Goal: Contribute content: Contribute content

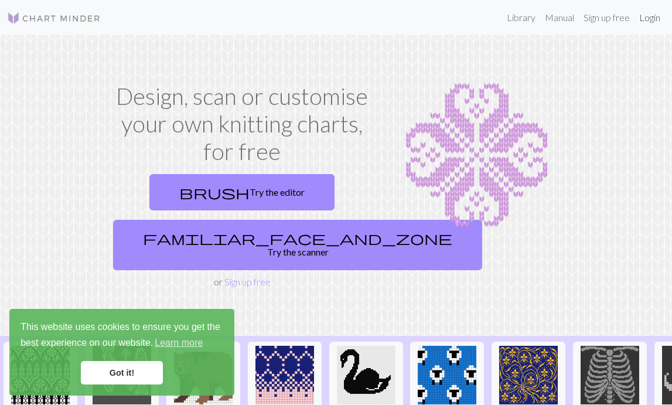
click at [423, 16] on link "Login" at bounding box center [650, 17] width 30 height 23
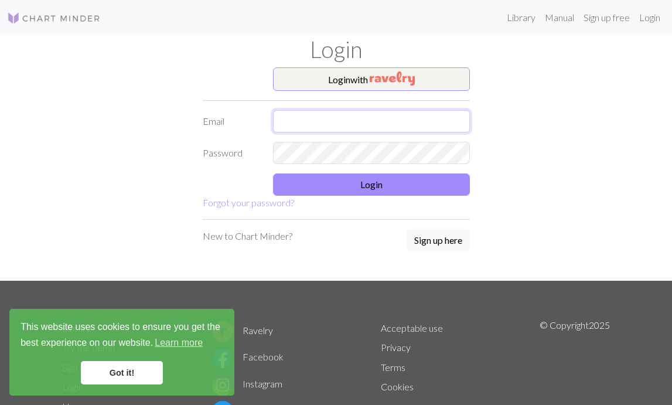
click at [322, 125] on input "text" at bounding box center [371, 121] width 197 height 22
click at [345, 79] on button "Login with" at bounding box center [371, 78] width 197 height 23
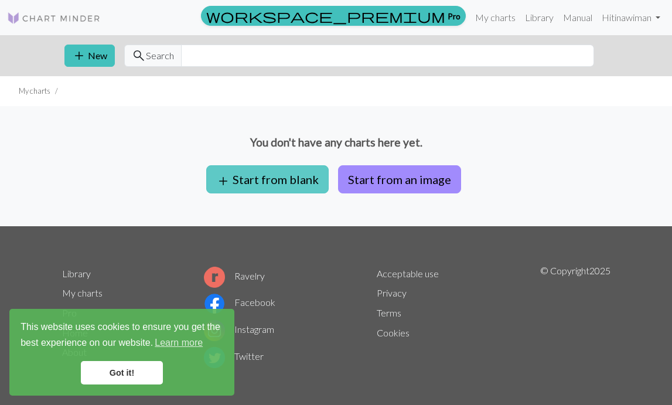
click at [270, 177] on button "add Start from blank" at bounding box center [267, 179] width 123 height 28
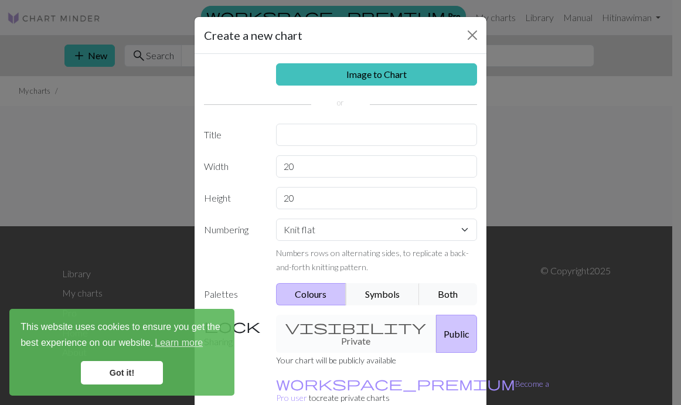
click at [106, 370] on link "Got it!" at bounding box center [122, 372] width 82 height 23
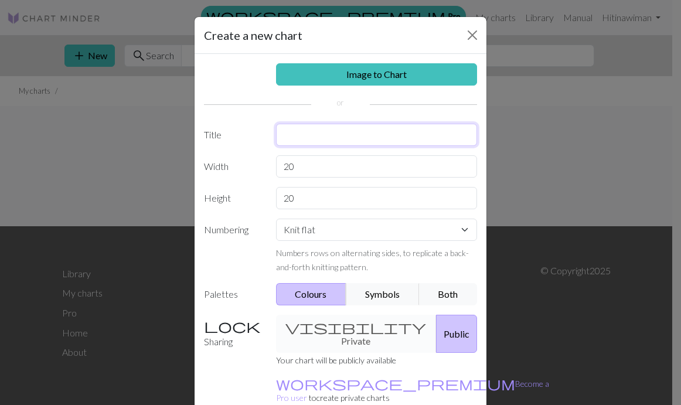
click at [333, 135] on input "text" at bounding box center [377, 135] width 202 height 22
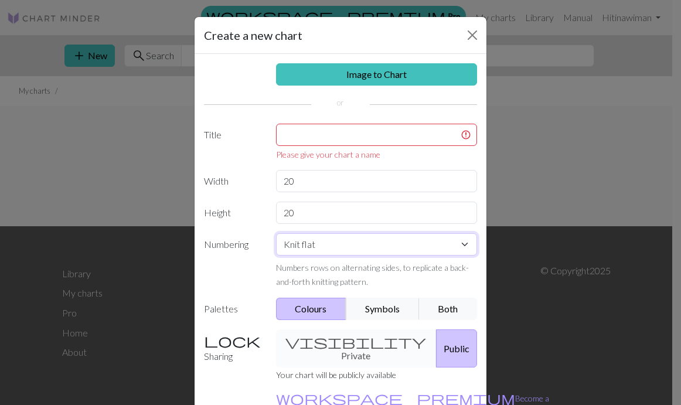
select select "round"
click option "Knit in the round" at bounding box center [0, 0] width 0 height 0
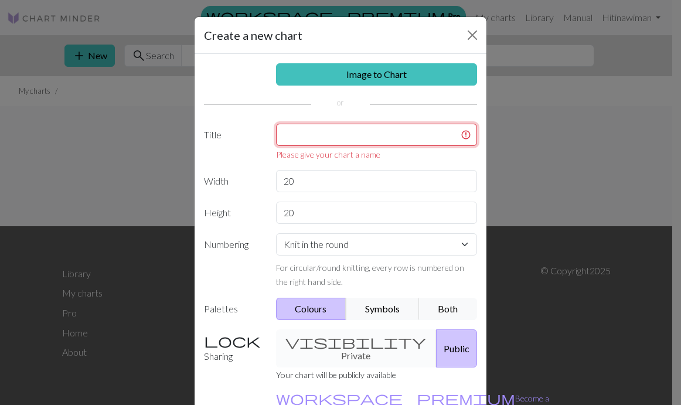
click at [320, 134] on input "text" at bounding box center [377, 135] width 202 height 22
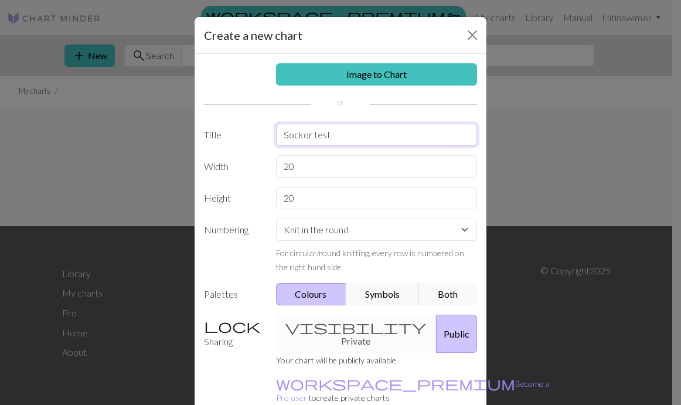
type input "Sockor test"
click at [285, 166] on input "20" at bounding box center [377, 166] width 202 height 22
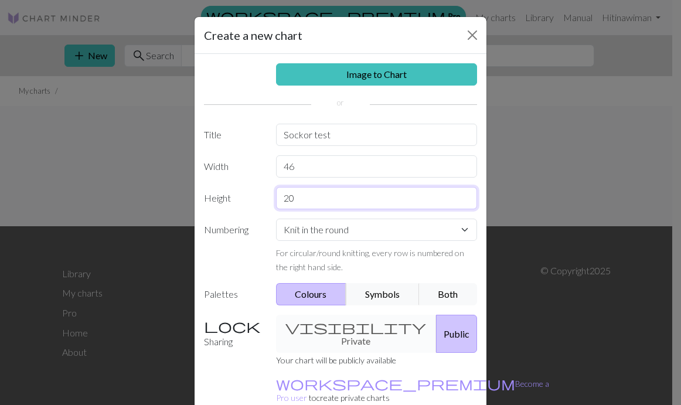
click at [302, 201] on input "20" at bounding box center [377, 198] width 202 height 22
click at [292, 172] on input "46" at bounding box center [377, 166] width 202 height 22
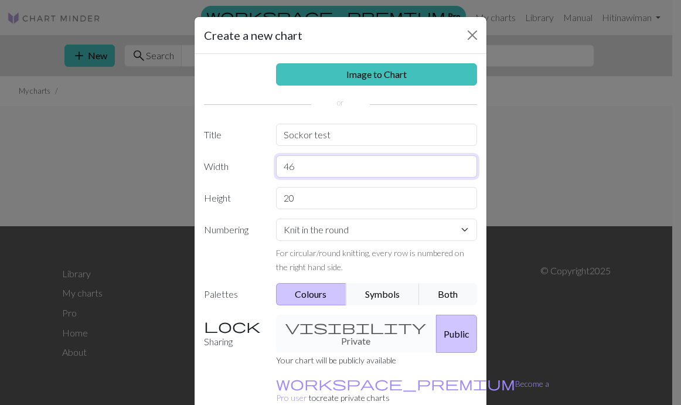
click at [292, 172] on input "46" at bounding box center [377, 166] width 202 height 22
type input "48"
click at [303, 202] on input "20" at bounding box center [377, 198] width 202 height 22
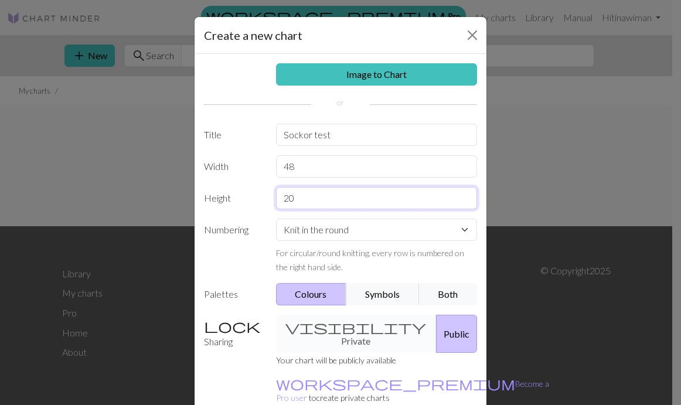
click at [303, 202] on input "20" at bounding box center [377, 198] width 202 height 22
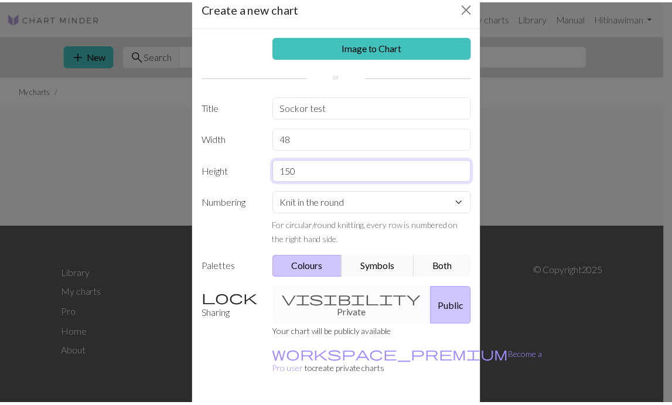
scroll to position [58, 0]
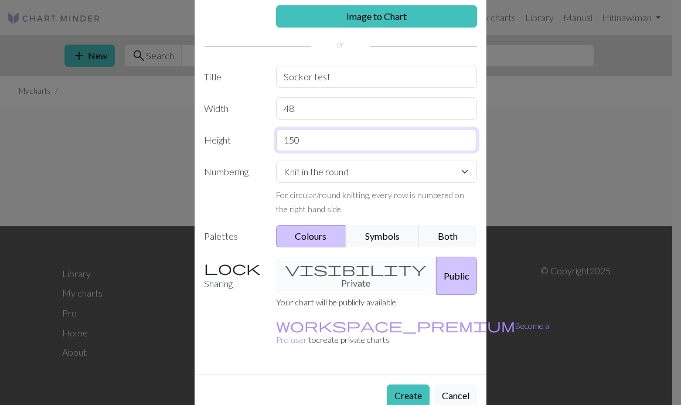
type input "150"
click at [346, 267] on div "visibility Private Public" at bounding box center [377, 276] width 216 height 38
click at [423, 268] on button "Public" at bounding box center [456, 276] width 41 height 38
click at [341, 268] on div "visibility Private Public" at bounding box center [377, 276] width 216 height 38
click at [423, 270] on button "Public" at bounding box center [456, 276] width 41 height 38
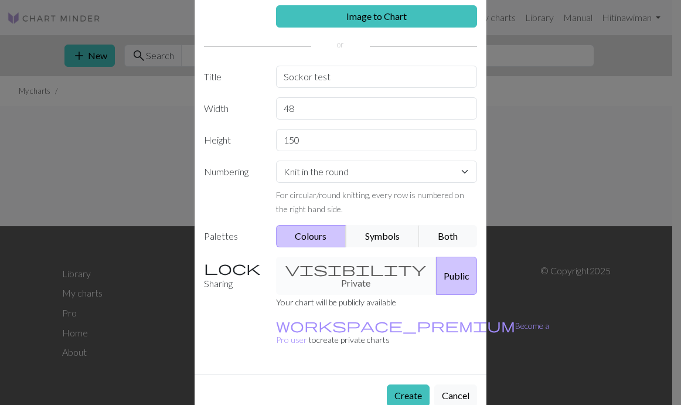
click at [324, 265] on div "visibility Private Public" at bounding box center [377, 276] width 216 height 38
click at [395, 385] on button "Create" at bounding box center [408, 396] width 43 height 22
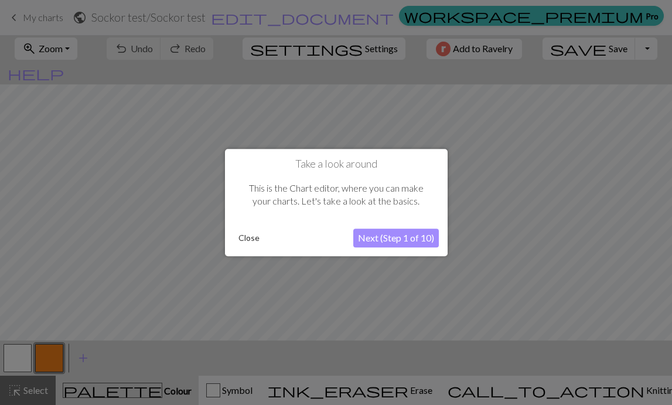
click at [403, 240] on button "Next (Step 1 of 10)" at bounding box center [396, 238] width 86 height 19
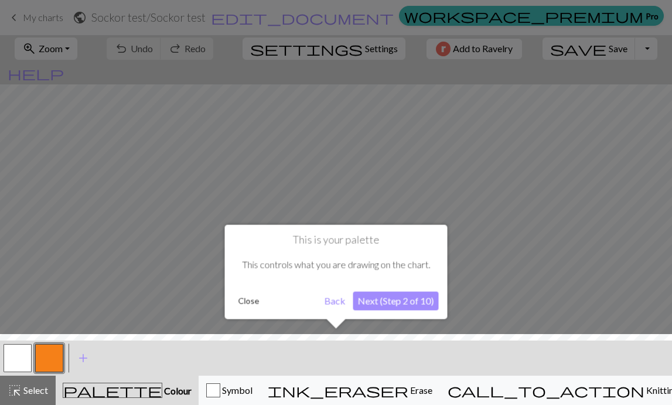
click at [410, 297] on button "Next (Step 2 of 10)" at bounding box center [396, 300] width 86 height 19
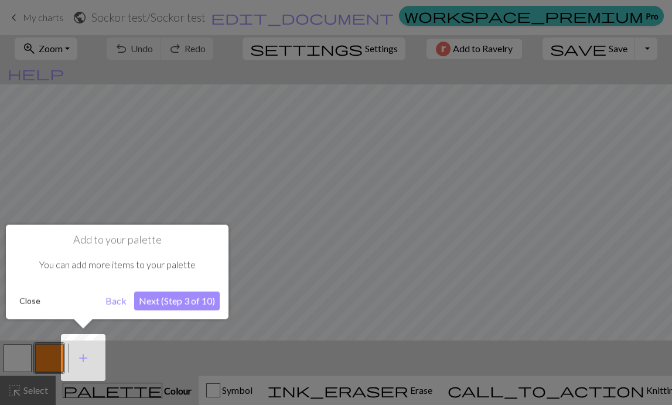
click at [187, 296] on button "Next (Step 3 of 10)" at bounding box center [177, 300] width 86 height 19
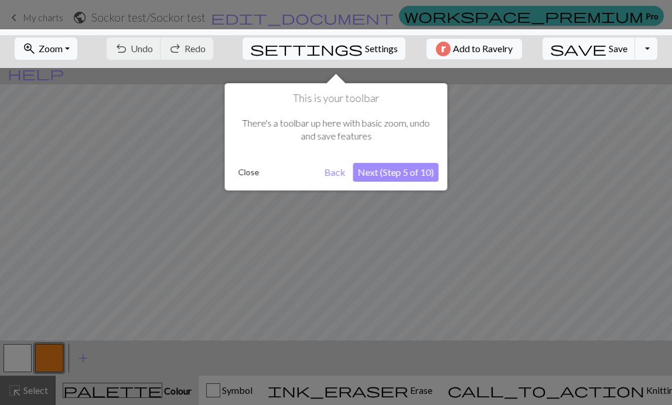
click at [394, 168] on button "Next (Step 5 of 10)" at bounding box center [396, 172] width 86 height 19
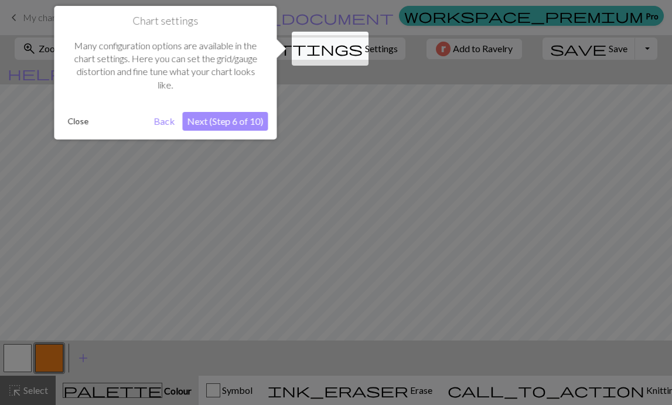
click at [217, 123] on button "Next (Step 6 of 10)" at bounding box center [225, 121] width 86 height 19
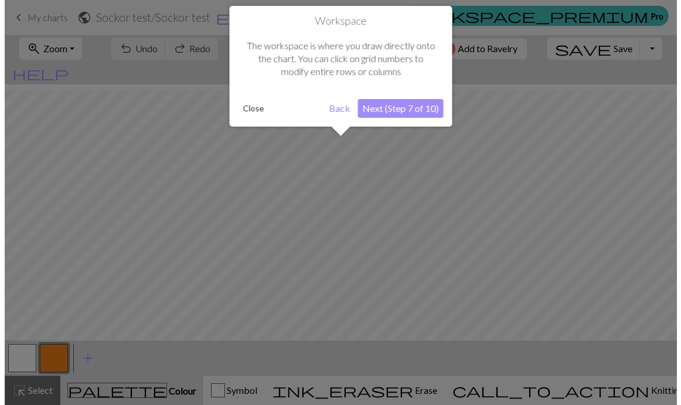
scroll to position [45, 0]
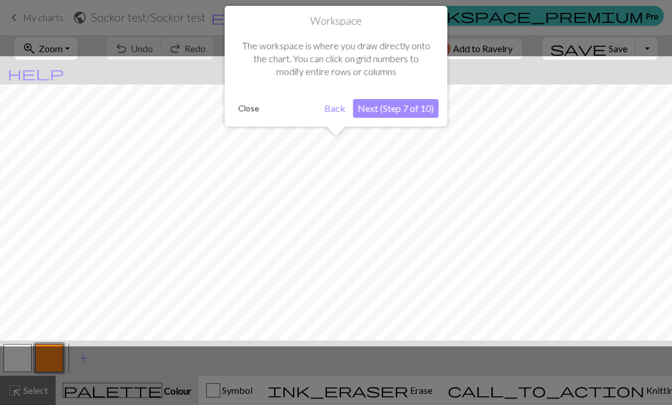
click at [413, 109] on button "Next (Step 7 of 10)" at bounding box center [396, 108] width 86 height 19
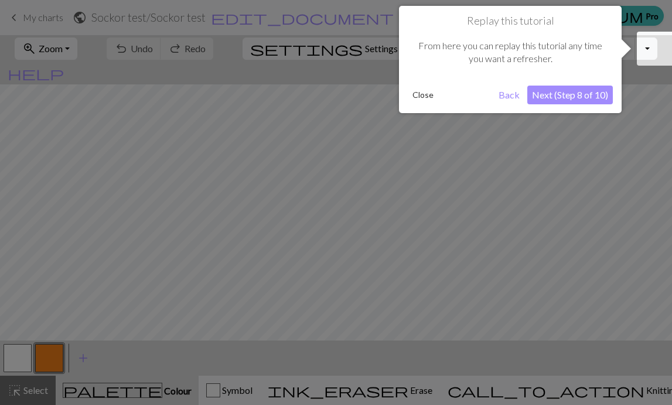
click at [423, 94] on button "Next (Step 8 of 10)" at bounding box center [571, 95] width 86 height 19
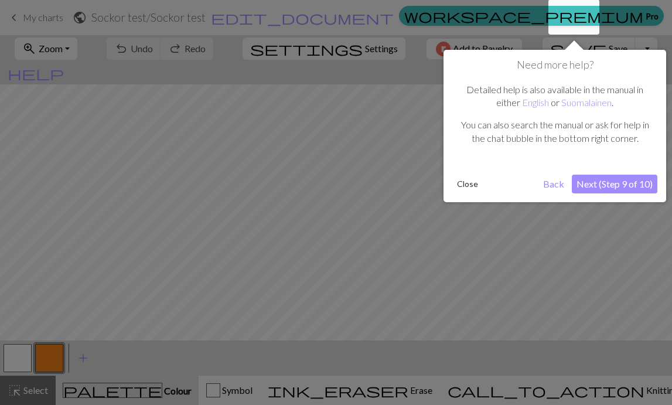
click at [423, 181] on button "Next (Step 9 of 10)" at bounding box center [615, 184] width 86 height 19
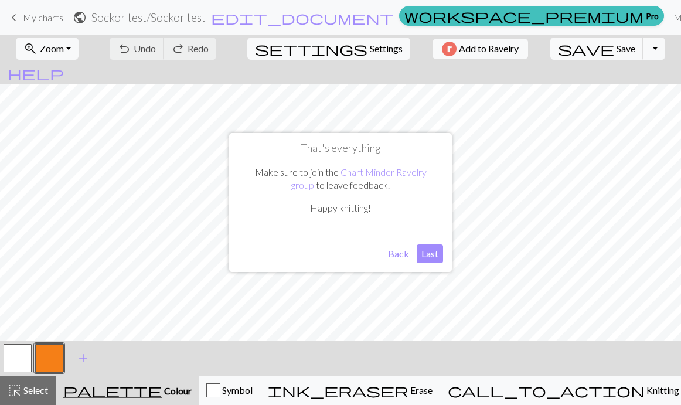
click at [423, 256] on button "Last" at bounding box center [430, 253] width 26 height 19
click at [86, 356] on span "add" at bounding box center [83, 358] width 14 height 16
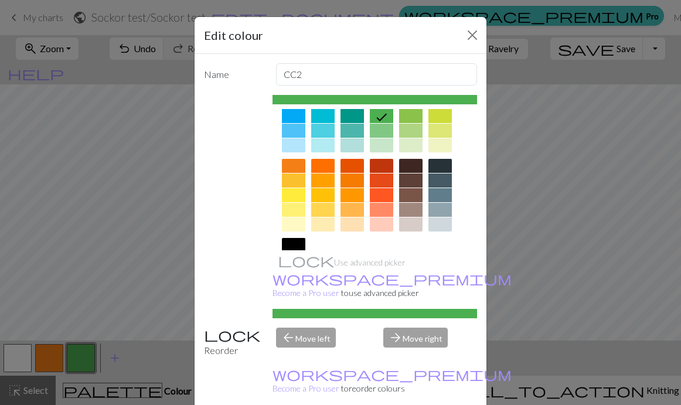
scroll to position [115, 0]
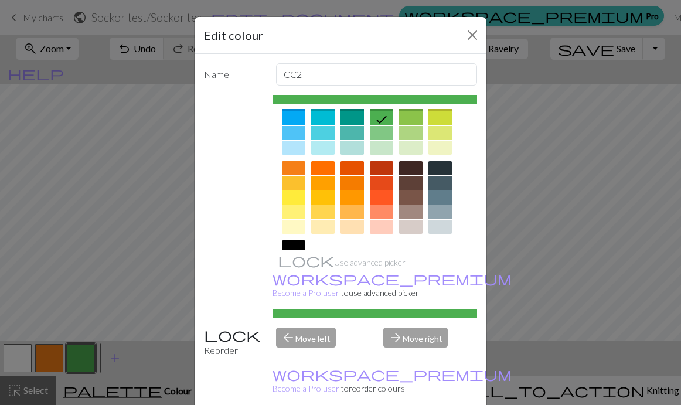
click at [312, 181] on div at bounding box center [322, 183] width 23 height 14
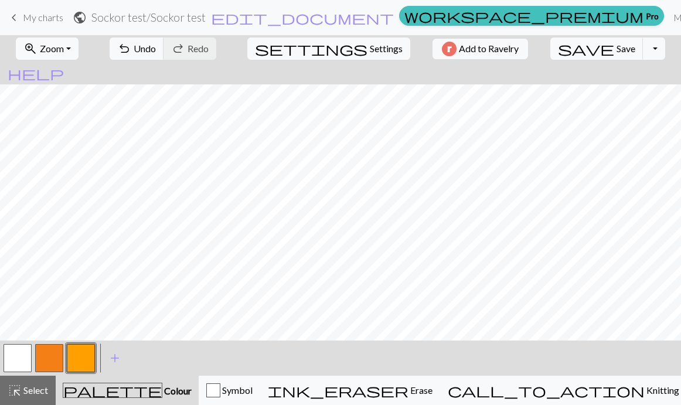
click at [86, 365] on button "button" at bounding box center [81, 358] width 28 height 28
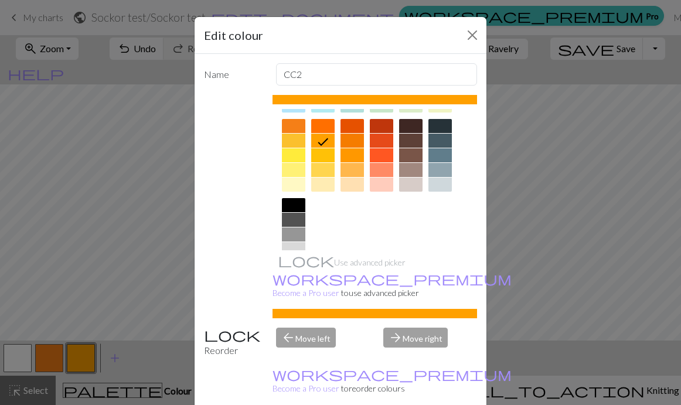
scroll to position [161, 0]
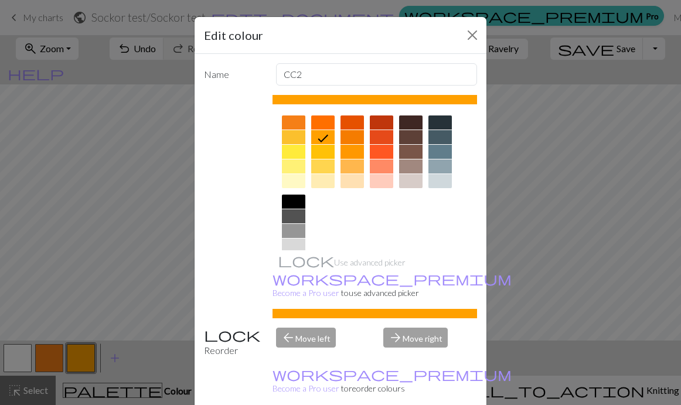
click at [326, 154] on div at bounding box center [322, 152] width 23 height 14
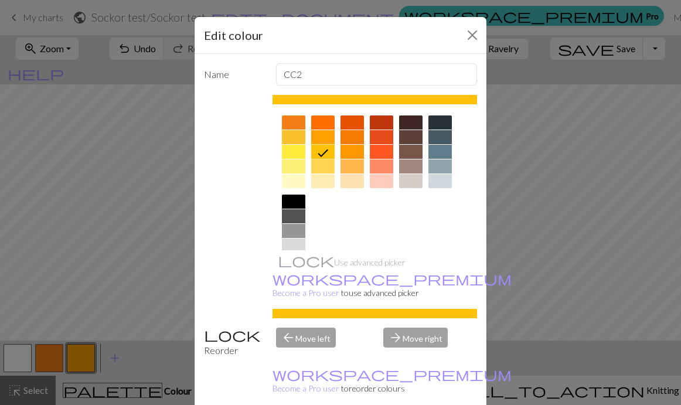
click at [325, 166] on div at bounding box center [322, 166] width 23 height 14
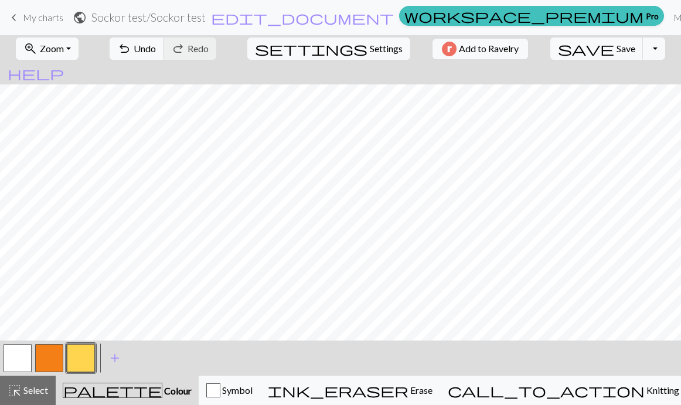
click at [22, 358] on button "button" at bounding box center [18, 358] width 28 height 28
click at [22, 358] on div "Edit colour Name MC Use advanced picker workspace_premium Become a Pro user to …" at bounding box center [340, 202] width 681 height 405
click at [32, 393] on span "Select" at bounding box center [35, 390] width 26 height 11
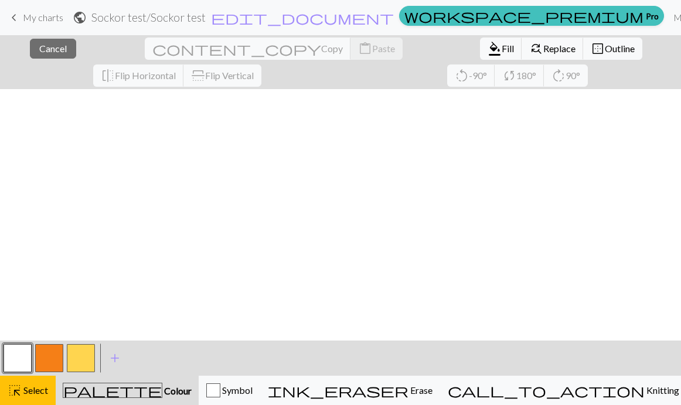
scroll to position [298, 0]
click at [51, 353] on button "button" at bounding box center [49, 358] width 28 height 28
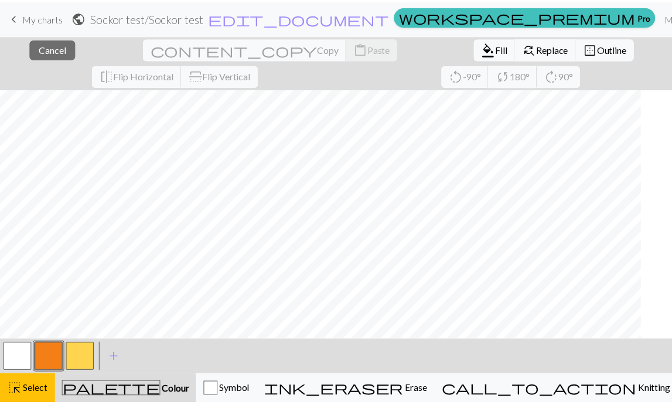
scroll to position [372, 0]
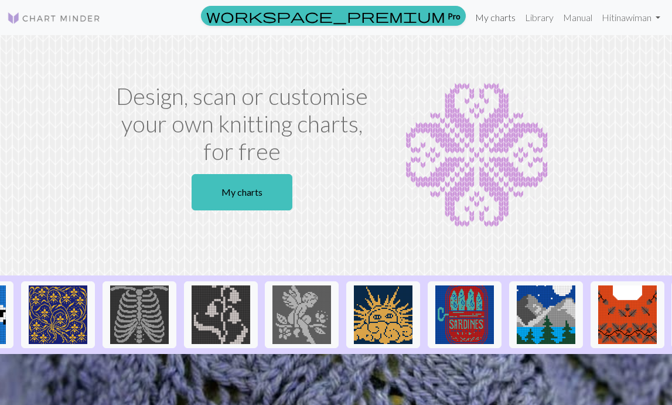
click at [423, 22] on link "My charts" at bounding box center [496, 17] width 50 height 23
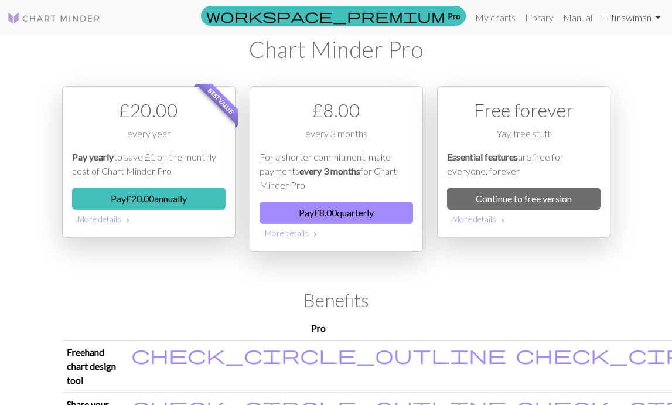
click at [423, 18] on link "Hi [PERSON_NAME]" at bounding box center [631, 17] width 68 height 23
click at [423, 20] on link "My charts" at bounding box center [496, 17] width 50 height 23
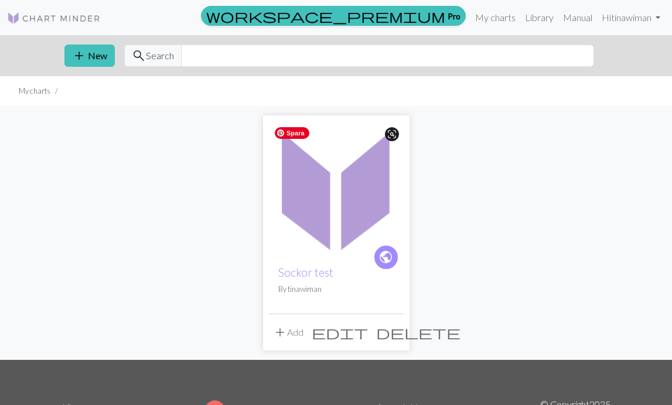
click at [329, 226] on img at bounding box center [336, 188] width 135 height 135
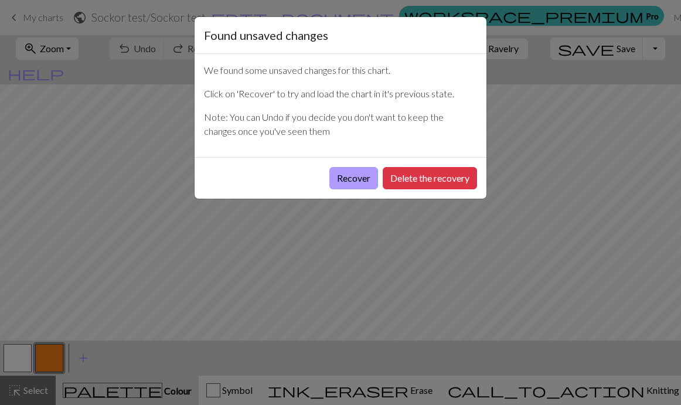
click at [352, 184] on button "Recover" at bounding box center [353, 178] width 49 height 22
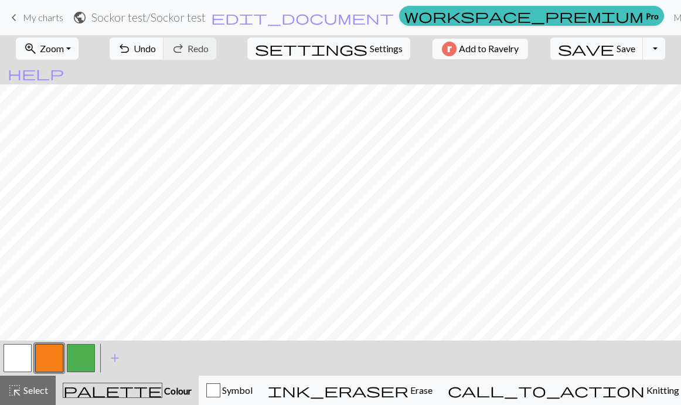
click at [81, 359] on button "button" at bounding box center [81, 358] width 28 height 28
click at [55, 363] on button "button" at bounding box center [49, 358] width 28 height 28
click at [36, 385] on span "Select" at bounding box center [35, 390] width 26 height 11
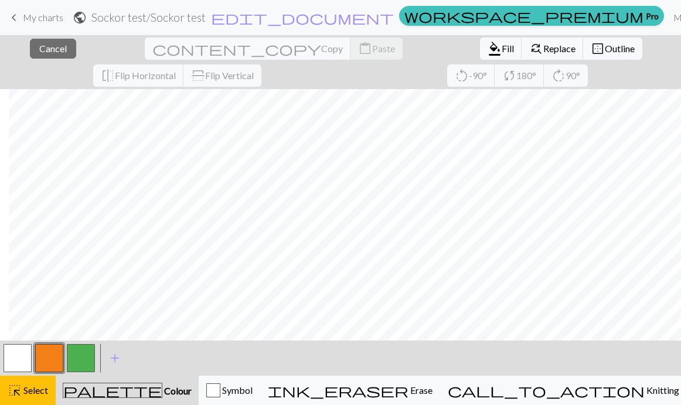
click at [46, 350] on button "button" at bounding box center [49, 358] width 28 height 28
click at [46, 350] on div "Edit colour Name CC1 Use advanced picker workspace_premium Become a Pro user to…" at bounding box center [340, 202] width 681 height 405
click at [162, 392] on span "Colour" at bounding box center [176, 390] width 29 height 11
click at [44, 354] on button "button" at bounding box center [49, 358] width 28 height 28
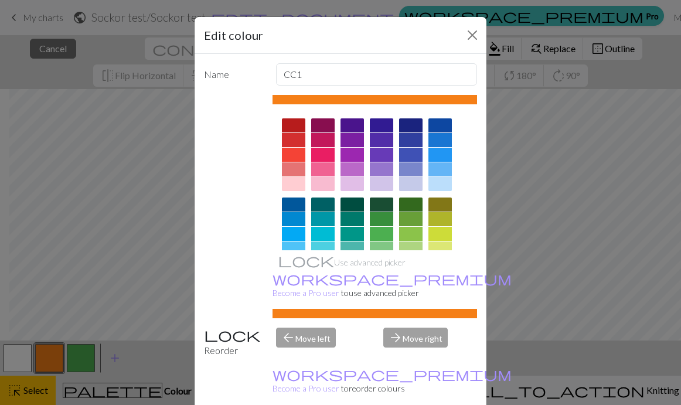
click at [423, 210] on div at bounding box center [440, 237] width 23 height 79
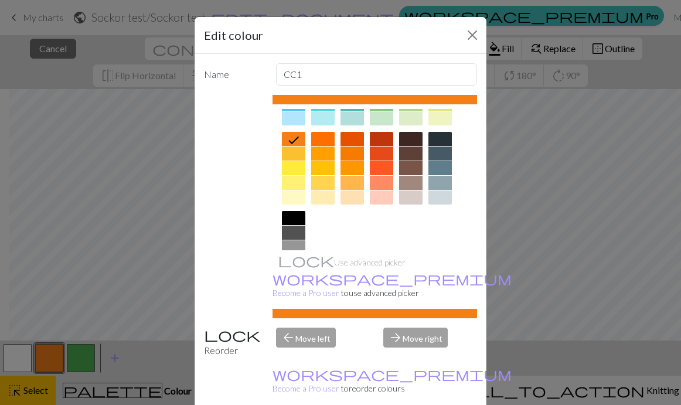
scroll to position [147, 0]
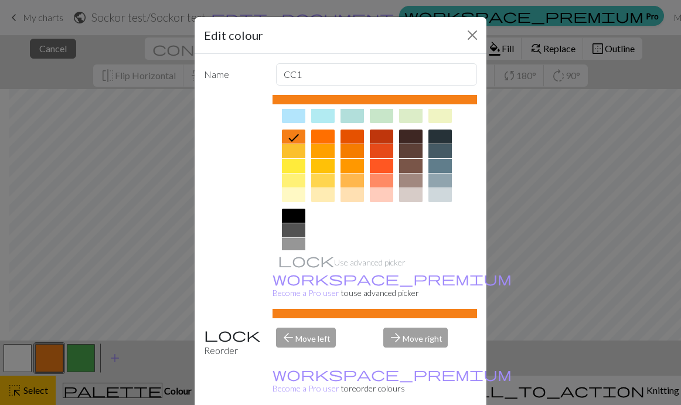
click at [288, 140] on icon at bounding box center [294, 138] width 14 height 14
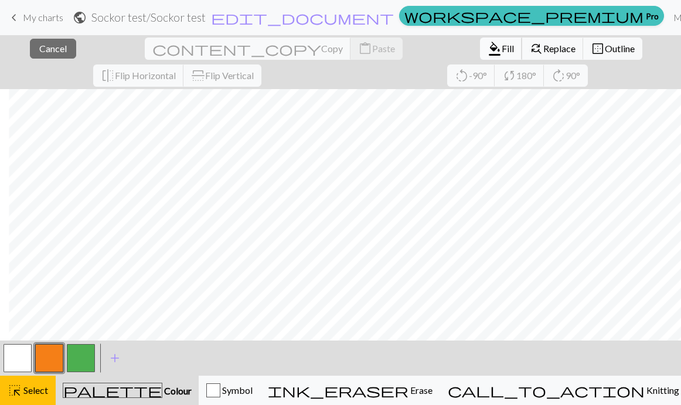
click at [423, 49] on span "Fill" at bounding box center [508, 48] width 12 height 11
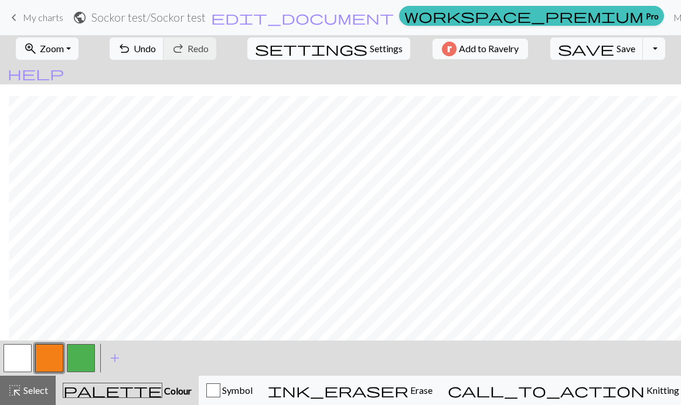
scroll to position [110, 138]
click at [15, 352] on button "button" at bounding box center [18, 358] width 28 height 28
click at [50, 359] on button "button" at bounding box center [49, 358] width 28 height 28
click at [24, 365] on button "button" at bounding box center [18, 358] width 28 height 28
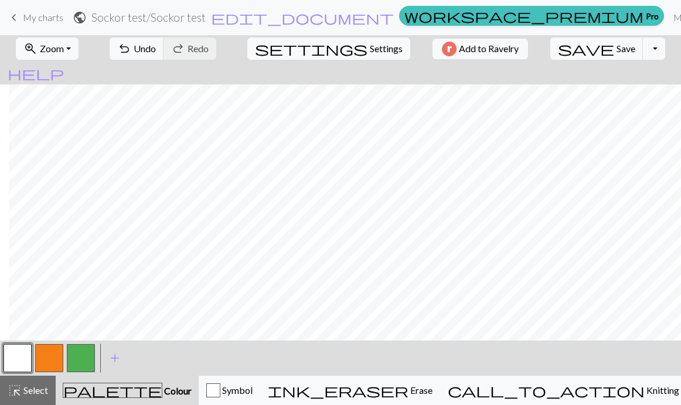
scroll to position [0, 138]
click at [50, 359] on button "button" at bounding box center [49, 358] width 28 height 28
click at [19, 395] on span "highlight_alt" at bounding box center [15, 390] width 14 height 16
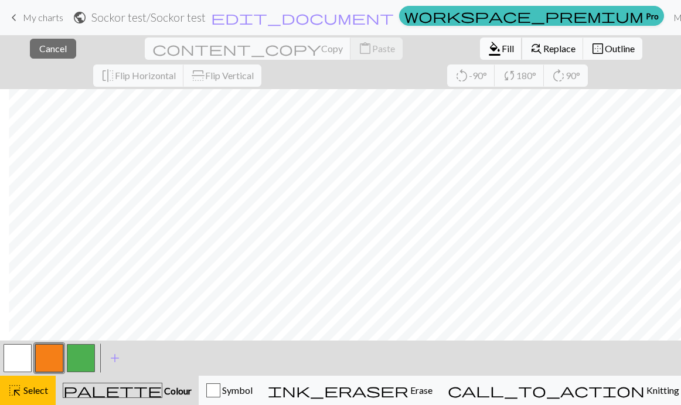
click at [423, 46] on span "format_color_fill" at bounding box center [495, 48] width 14 height 16
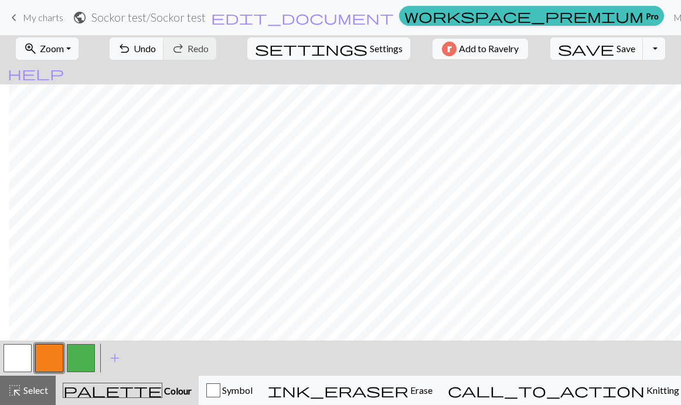
click at [57, 357] on button "button" at bounding box center [49, 358] width 28 height 28
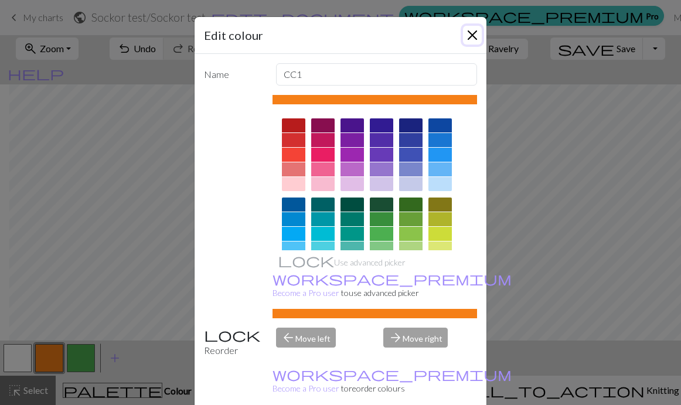
click at [423, 35] on button "Close" at bounding box center [472, 35] width 19 height 19
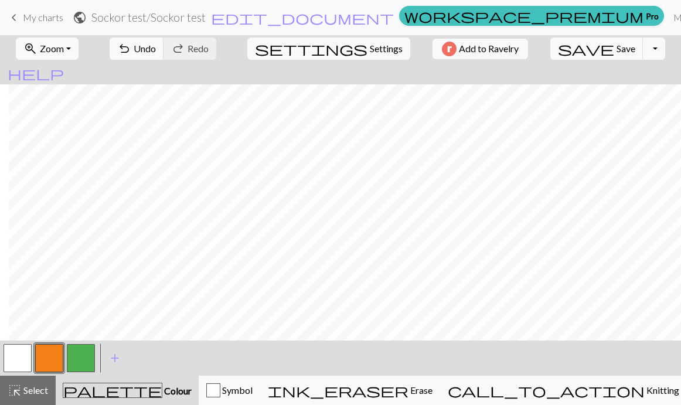
click at [15, 363] on button "button" at bounding box center [18, 358] width 28 height 28
click at [21, 387] on span "highlight_alt" at bounding box center [15, 390] width 14 height 16
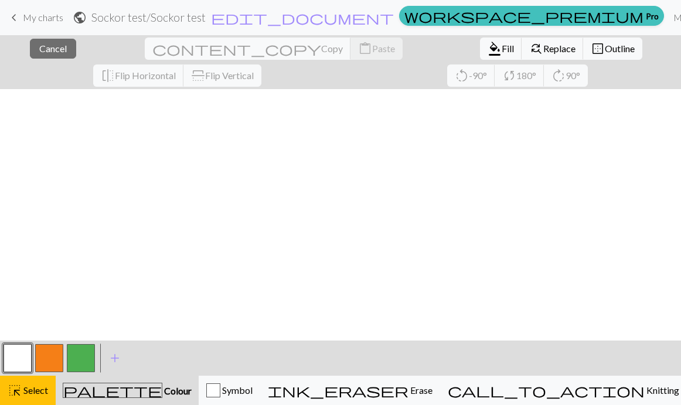
scroll to position [0, 136]
click at [45, 355] on button "button" at bounding box center [49, 358] width 28 height 28
click at [53, 352] on button "button" at bounding box center [49, 358] width 28 height 28
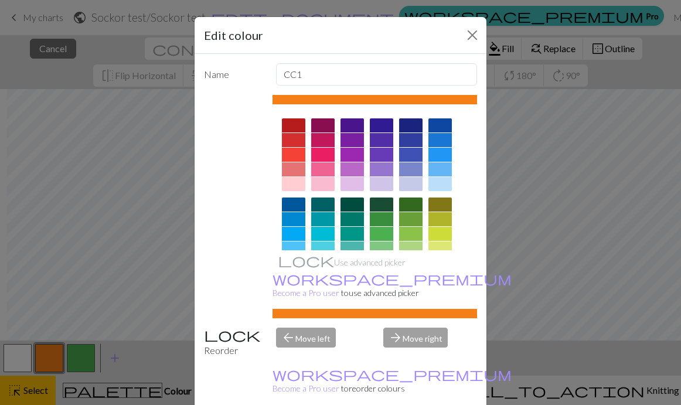
click at [84, 355] on div "Edit colour Name CC1 Use advanced picker workspace_premium Become a Pro user to…" at bounding box center [340, 202] width 681 height 405
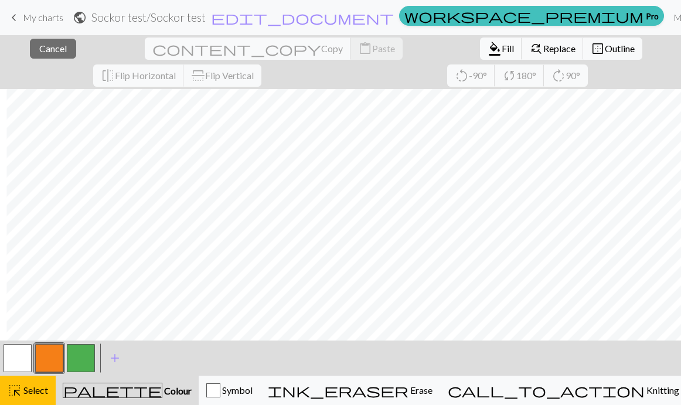
click at [85, 356] on button "button" at bounding box center [81, 358] width 28 height 28
click at [39, 47] on span "Cancel" at bounding box center [53, 48] width 28 height 11
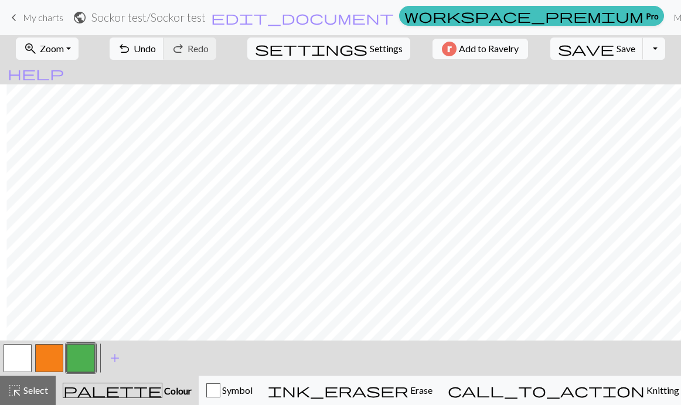
click at [79, 361] on button "button" at bounding box center [81, 358] width 28 height 28
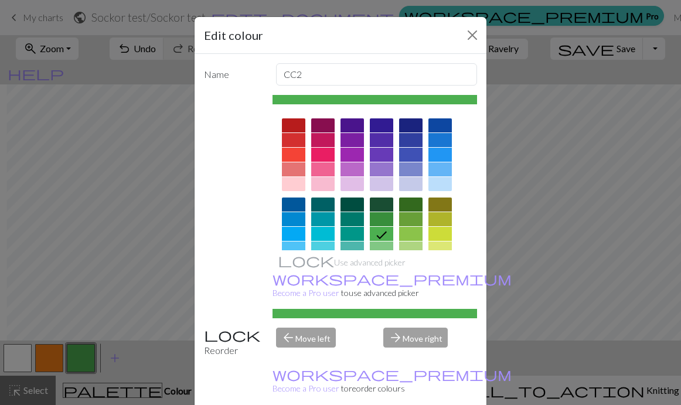
scroll to position [29, 0]
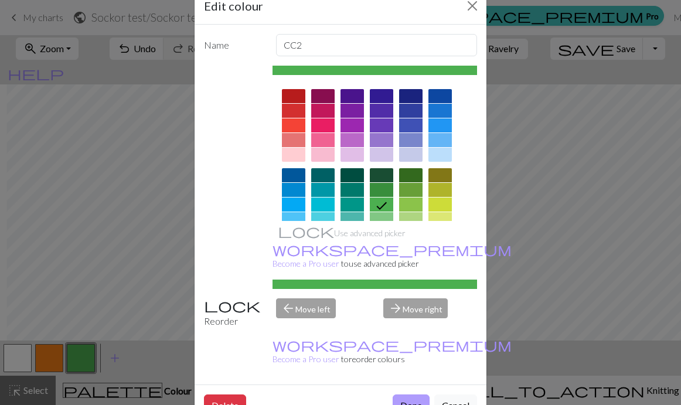
click at [409, 395] on button "Done" at bounding box center [411, 406] width 37 height 22
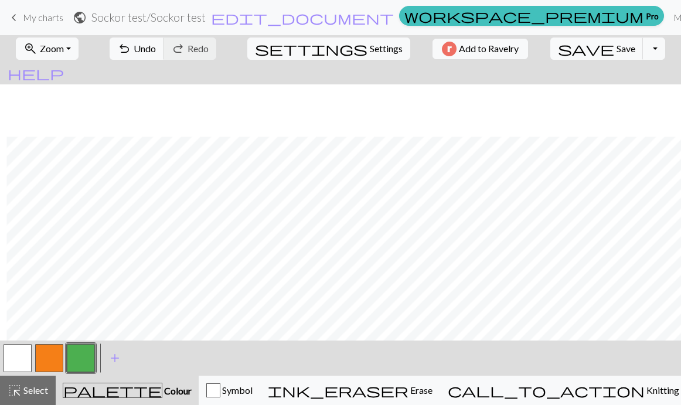
scroll to position [1542, 136]
click at [53, 358] on button "button" at bounding box center [49, 358] width 28 height 28
click at [22, 353] on button "button" at bounding box center [18, 358] width 28 height 28
click at [61, 352] on button "button" at bounding box center [49, 358] width 28 height 28
click at [47, 363] on button "button" at bounding box center [49, 358] width 28 height 28
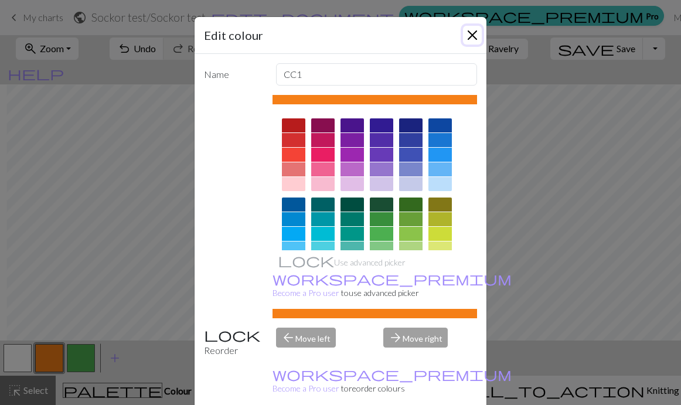
click at [423, 33] on button "Close" at bounding box center [472, 35] width 19 height 19
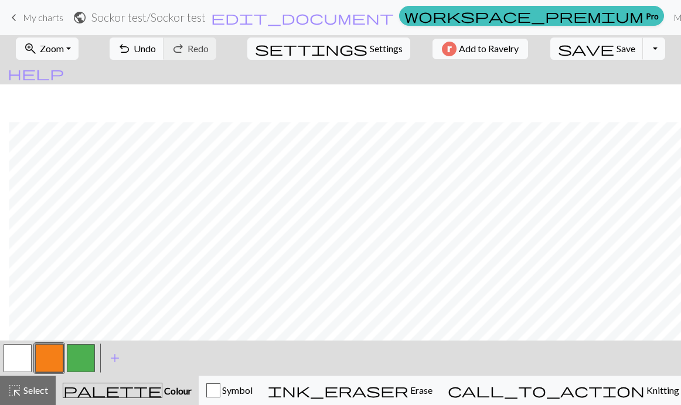
scroll to position [1508, 138]
click at [31, 393] on span "Select" at bounding box center [35, 390] width 26 height 11
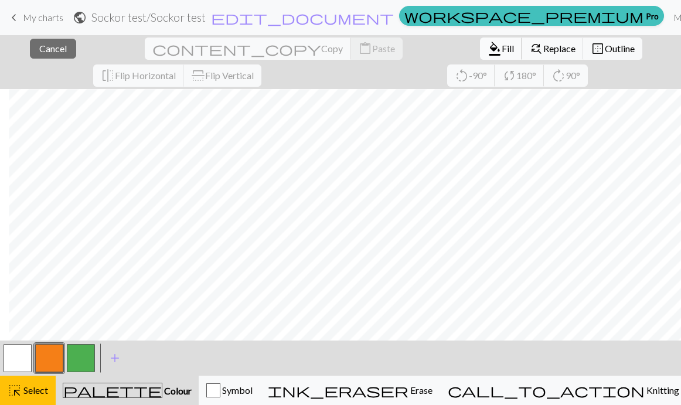
click at [423, 49] on span "format_color_fill" at bounding box center [495, 48] width 14 height 16
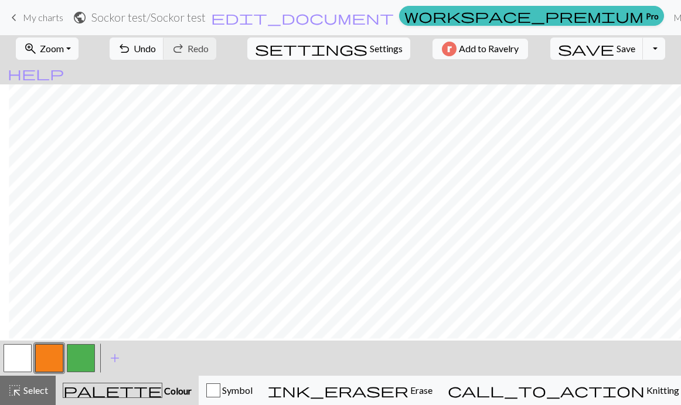
scroll to position [1515, 138]
click at [33, 390] on span "Select" at bounding box center [35, 390] width 26 height 11
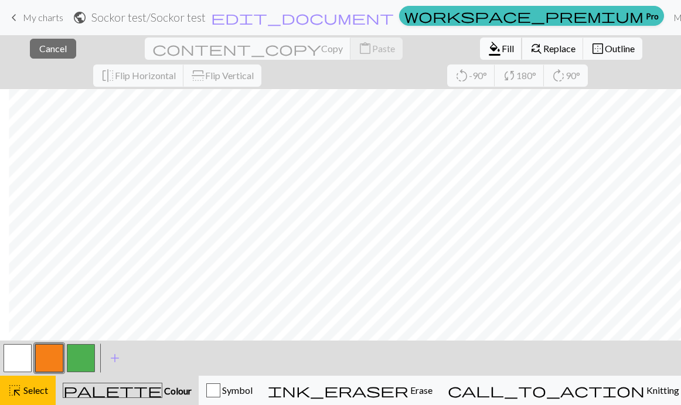
click at [423, 49] on span "format_color_fill" at bounding box center [495, 48] width 14 height 16
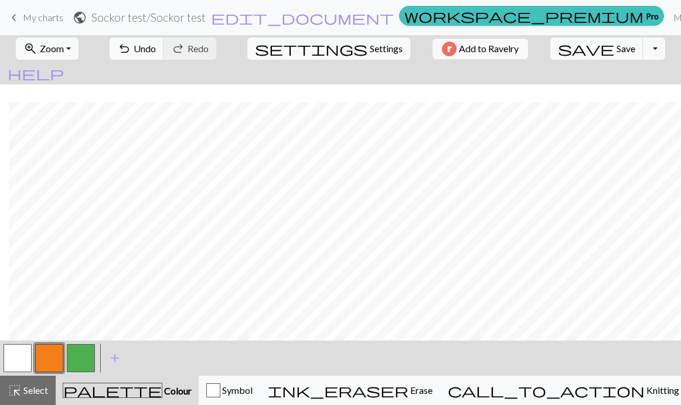
scroll to position [1542, 138]
click at [13, 359] on button "button" at bounding box center [18, 358] width 28 height 28
click at [117, 355] on span "add" at bounding box center [115, 358] width 14 height 16
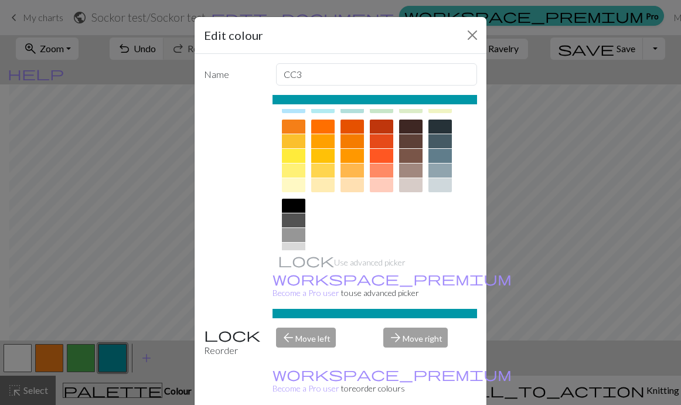
scroll to position [179, 0]
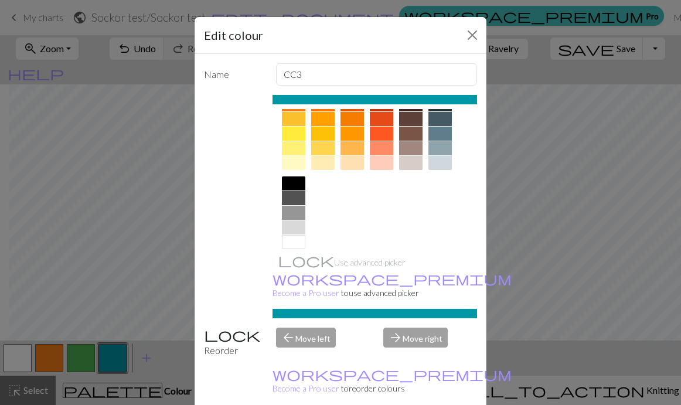
click at [319, 144] on div at bounding box center [322, 148] width 23 height 14
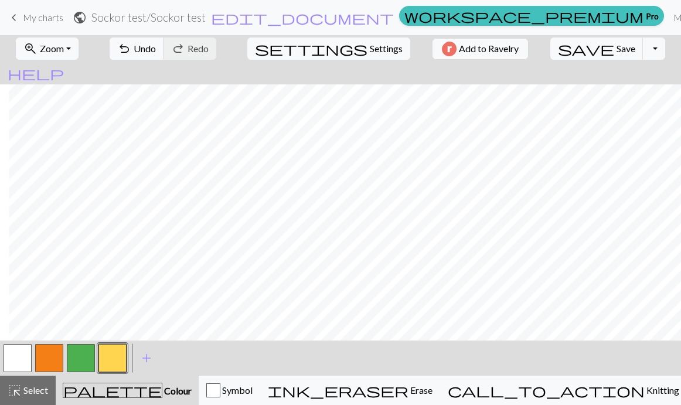
scroll to position [1406, 138]
click at [22, 369] on button "button" at bounding box center [18, 358] width 28 height 28
click at [52, 355] on button "button" at bounding box center [49, 358] width 28 height 28
click at [26, 357] on button "button" at bounding box center [18, 358] width 28 height 28
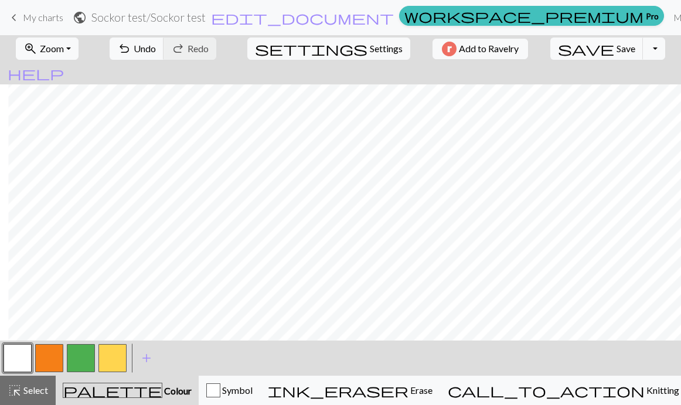
scroll to position [1450, 138]
click at [22, 358] on button "button" at bounding box center [18, 358] width 28 height 28
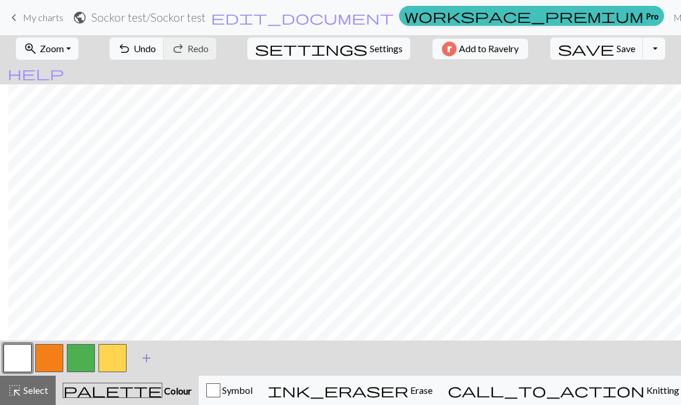
click at [148, 356] on span "add" at bounding box center [147, 358] width 14 height 16
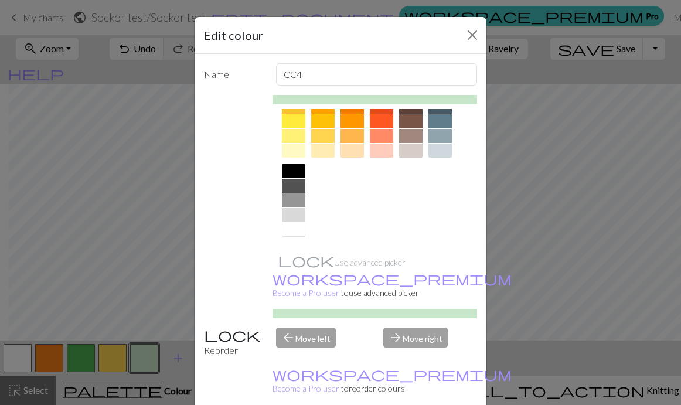
scroll to position [3, 0]
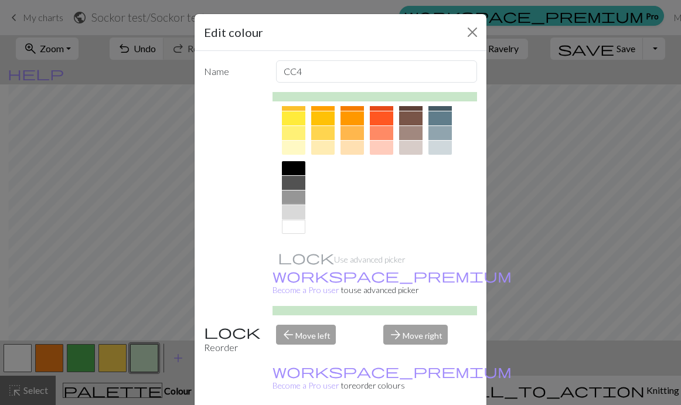
click at [287, 206] on div at bounding box center [293, 212] width 23 height 14
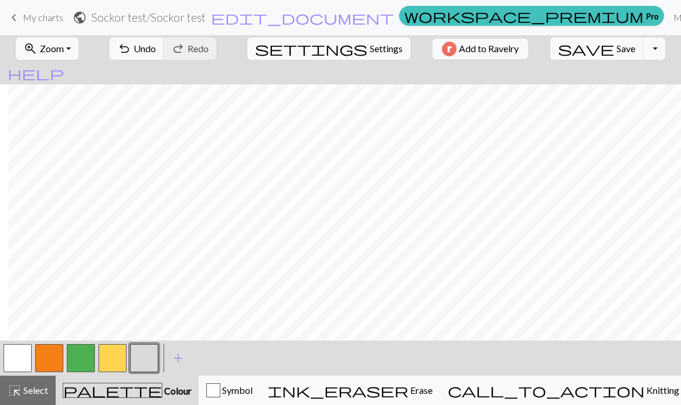
click at [145, 362] on button "button" at bounding box center [144, 358] width 28 height 28
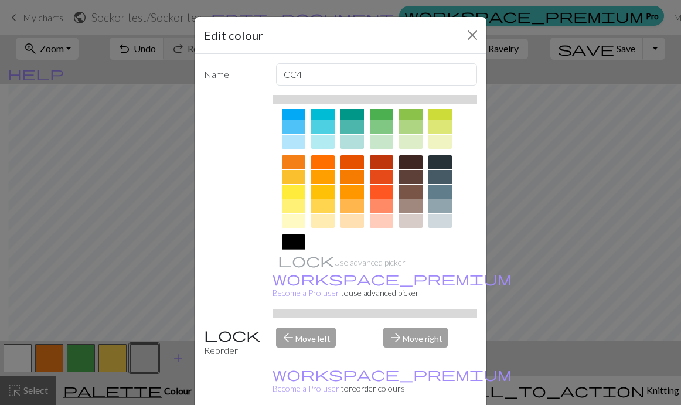
scroll to position [188, 0]
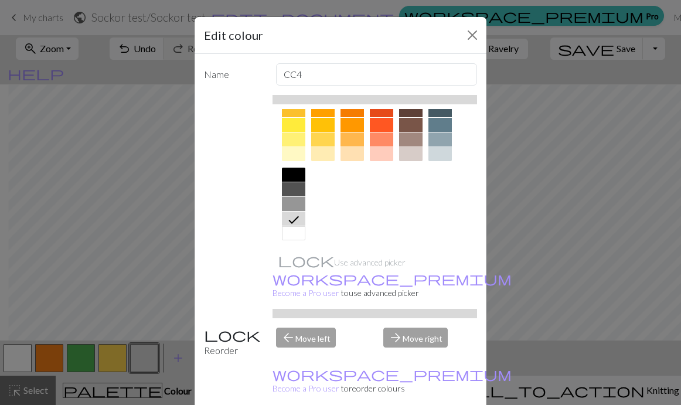
click at [293, 202] on div at bounding box center [293, 204] width 23 height 14
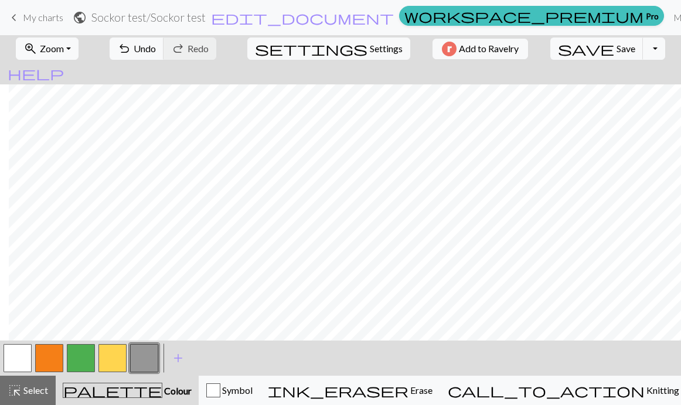
scroll to position [981, 9]
click at [423, 52] on button "save Save Save" at bounding box center [596, 49] width 93 height 22
click at [22, 390] on span "highlight_alt" at bounding box center [15, 390] width 14 height 16
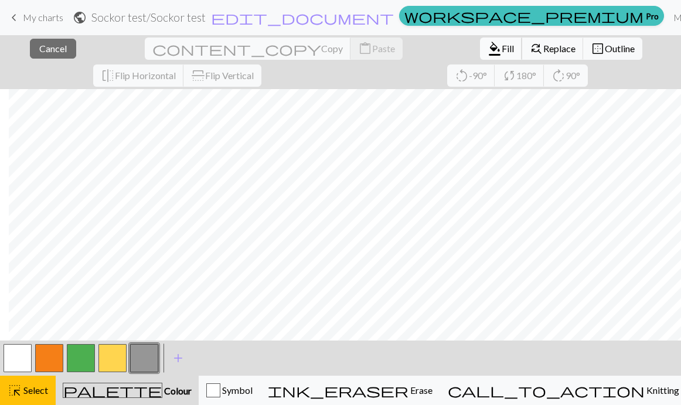
click at [423, 49] on span "Fill" at bounding box center [508, 48] width 12 height 11
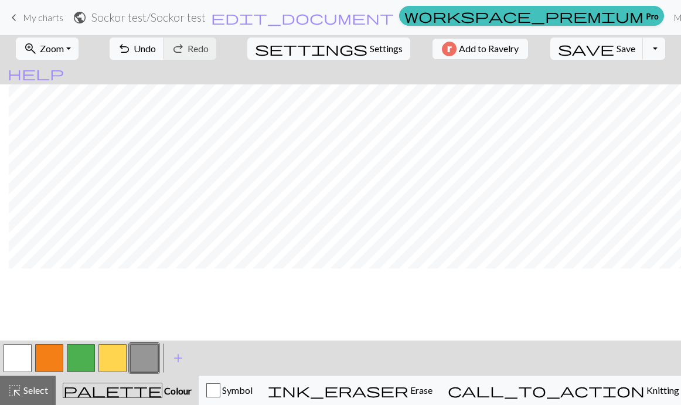
scroll to position [954, 9]
click at [44, 394] on span "Select" at bounding box center [35, 390] width 26 height 11
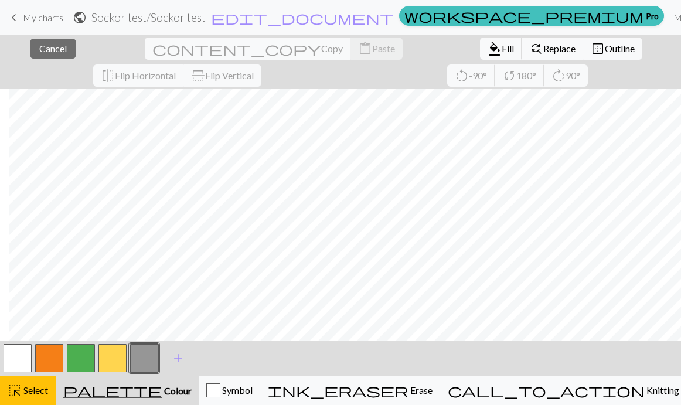
click at [138, 364] on button "button" at bounding box center [144, 358] width 28 height 28
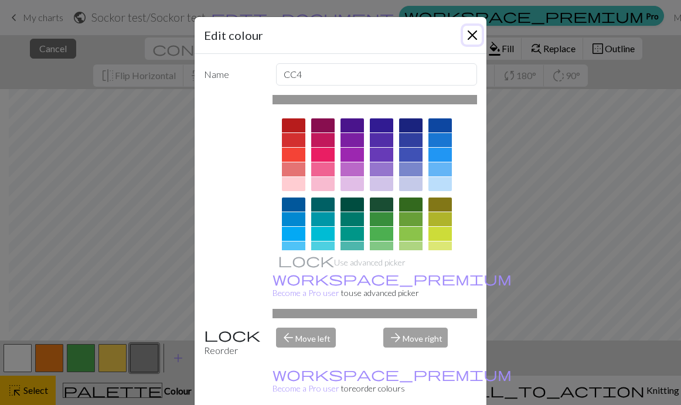
click at [423, 36] on button "Close" at bounding box center [472, 35] width 19 height 19
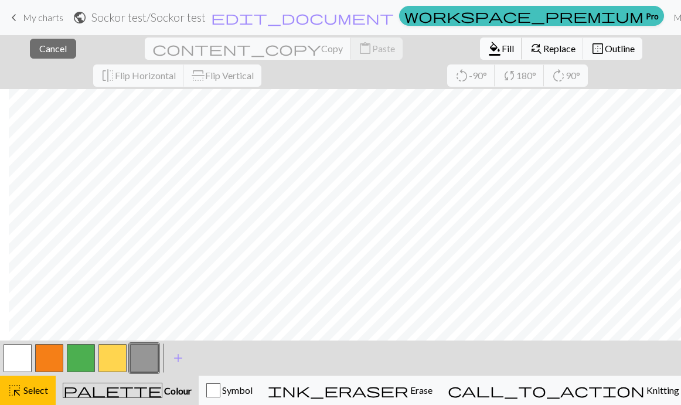
click at [423, 49] on span "format_color_fill" at bounding box center [495, 48] width 14 height 16
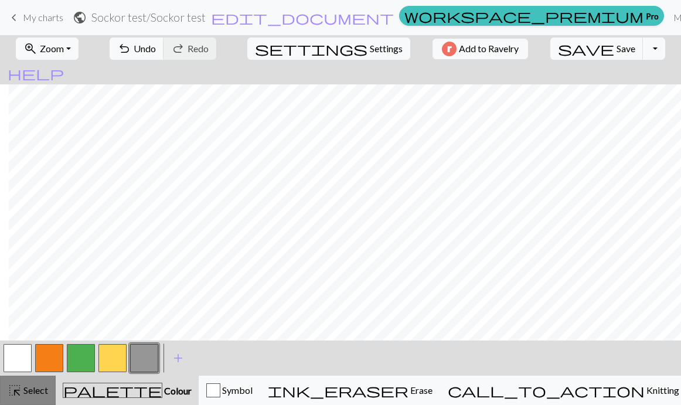
click at [40, 393] on span "Select" at bounding box center [35, 390] width 26 height 11
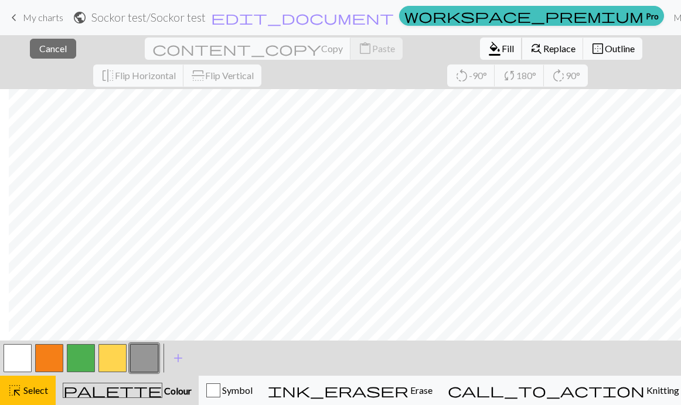
click at [423, 43] on span "format_color_fill" at bounding box center [495, 48] width 14 height 16
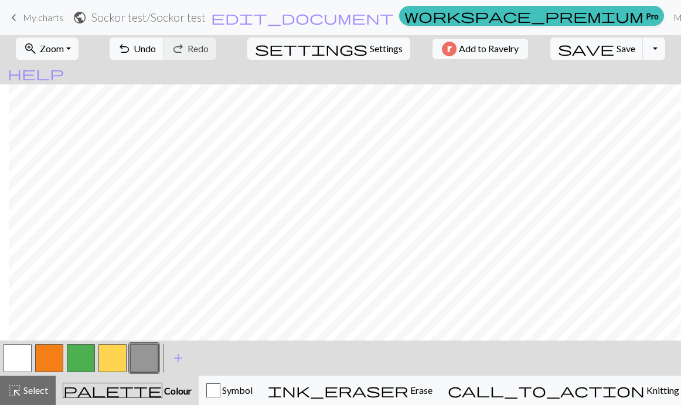
click at [16, 362] on button "button" at bounding box center [18, 358] width 28 height 28
click at [321, 22] on span "edit_document" at bounding box center [302, 17] width 183 height 16
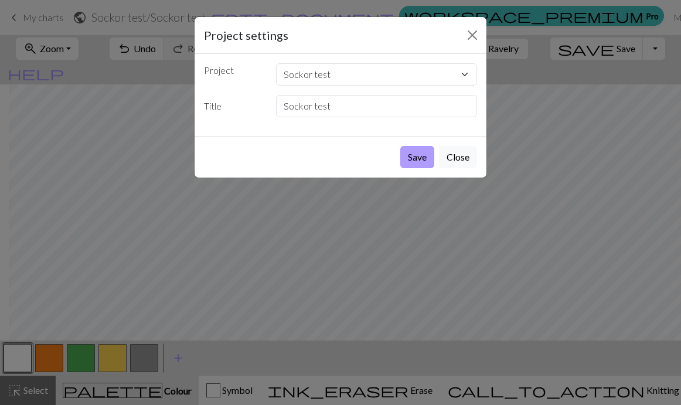
click at [422, 159] on button "Save" at bounding box center [417, 157] width 34 height 22
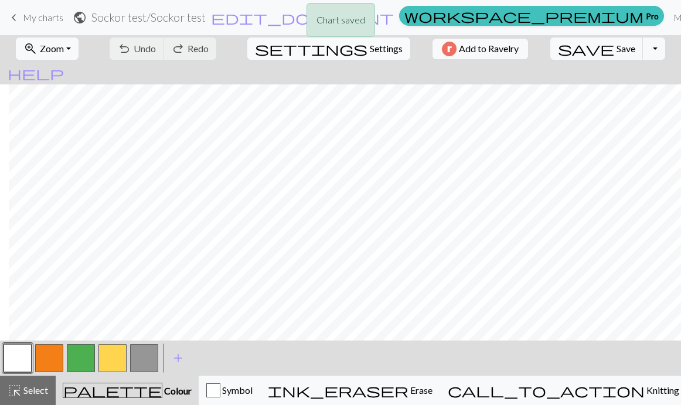
click at [370, 52] on span "Settings" at bounding box center [386, 49] width 33 height 14
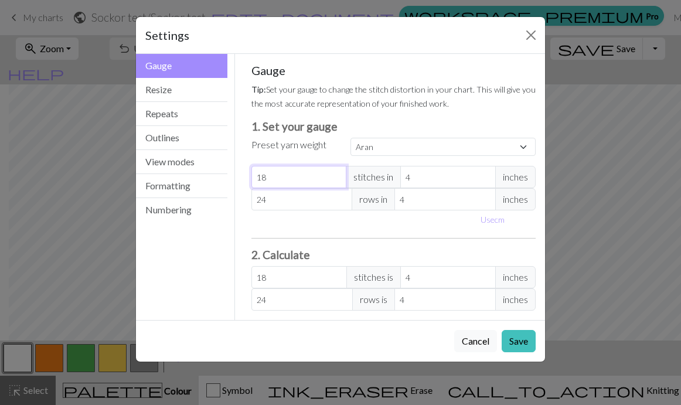
click at [298, 174] on input "18" at bounding box center [299, 177] width 96 height 22
select select "custom"
type input "2"
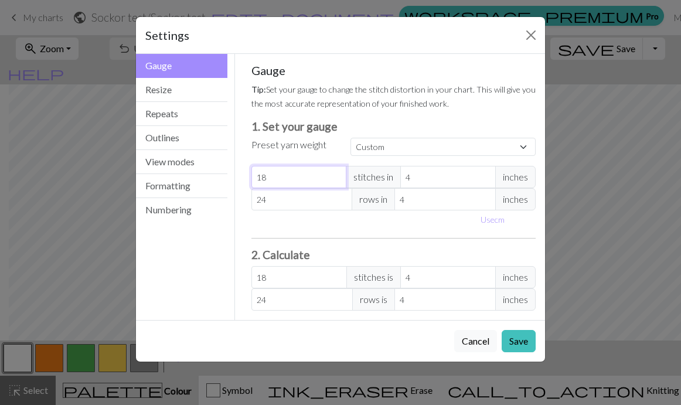
type input "2"
type input "23"
click at [290, 206] on input "24" at bounding box center [301, 199] width 101 height 22
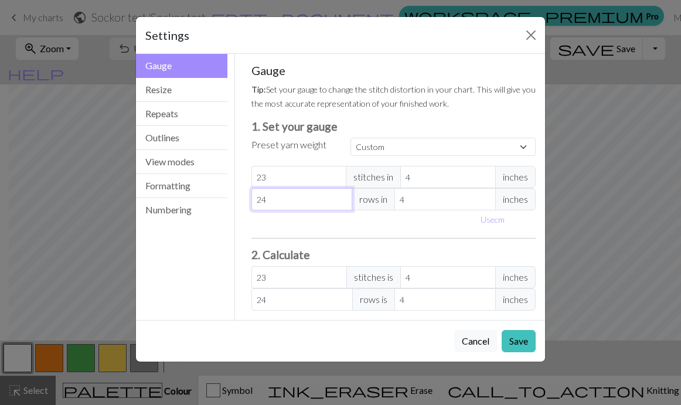
click at [290, 206] on input "24" at bounding box center [301, 199] width 101 height 22
type input "3"
type input "32"
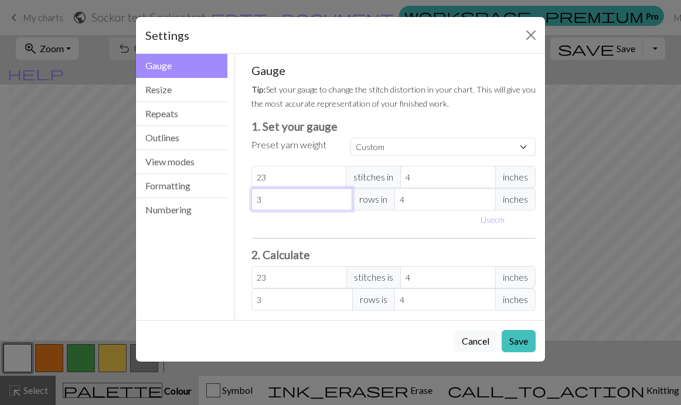
type input "32"
click at [423, 340] on button "Save" at bounding box center [519, 341] width 34 height 22
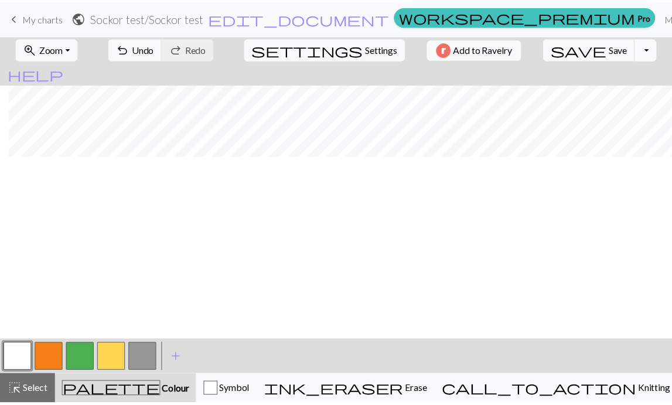
scroll to position [624, 9]
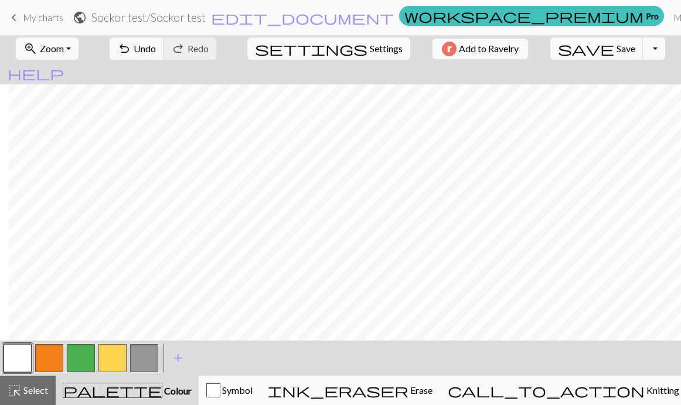
click at [423, 54] on button "Toggle Dropdown" at bounding box center [654, 49] width 22 height 22
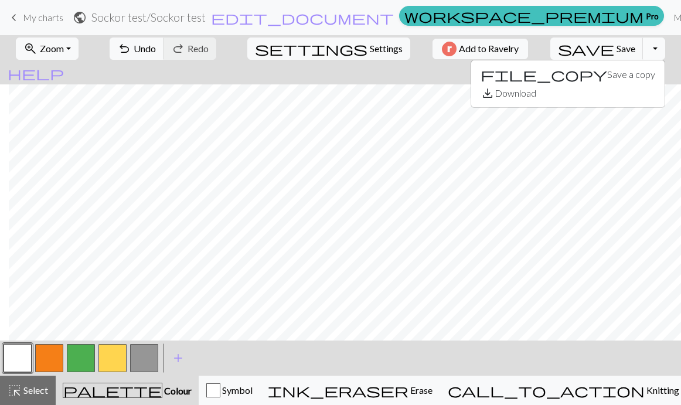
click at [423, 54] on button "Toggle Dropdown" at bounding box center [654, 49] width 22 height 22
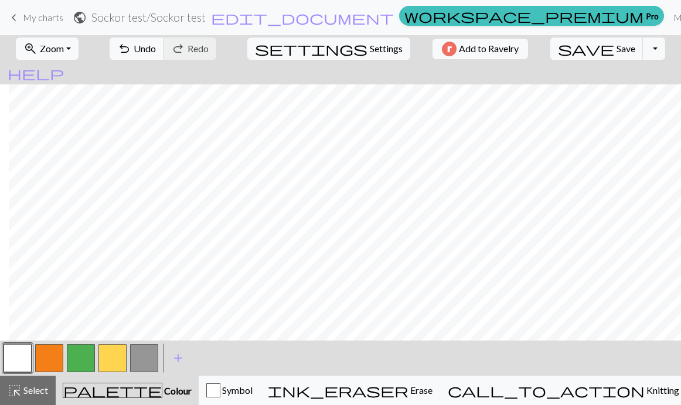
click at [53, 24] on link "keyboard_arrow_left My charts" at bounding box center [35, 18] width 56 height 20
click at [423, 49] on span "Save" at bounding box center [626, 48] width 19 height 11
click at [36, 13] on span "My charts" at bounding box center [43, 17] width 40 height 11
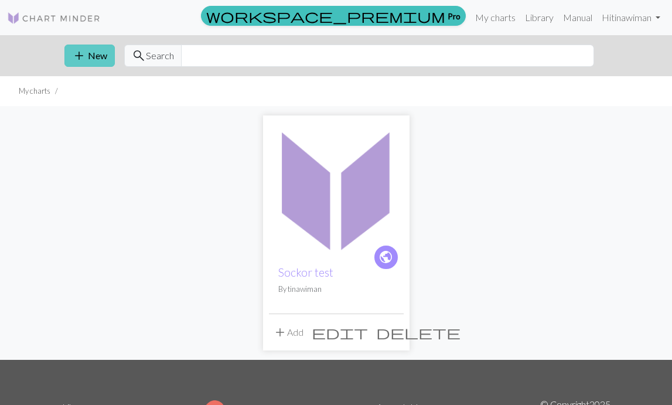
click at [89, 52] on button "add New" at bounding box center [89, 56] width 50 height 22
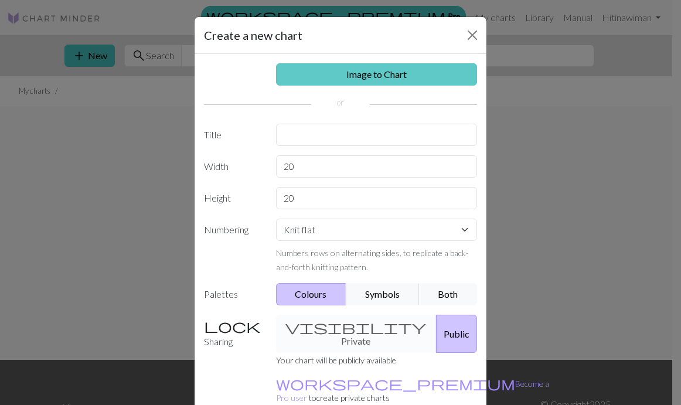
click at [359, 69] on link "Image to Chart" at bounding box center [377, 74] width 202 height 22
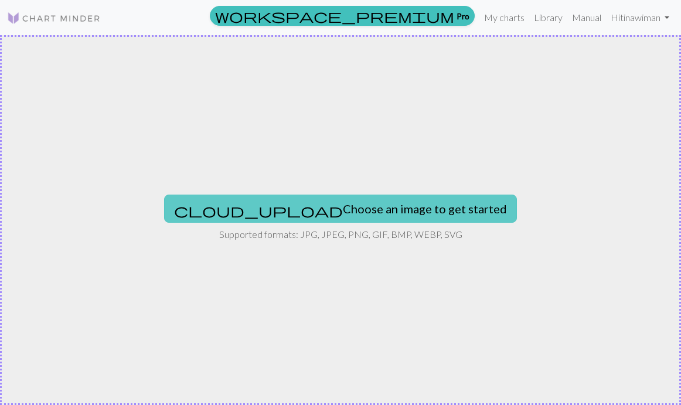
click at [334, 210] on button "cloud_upload Choose an image to get started" at bounding box center [340, 209] width 353 height 28
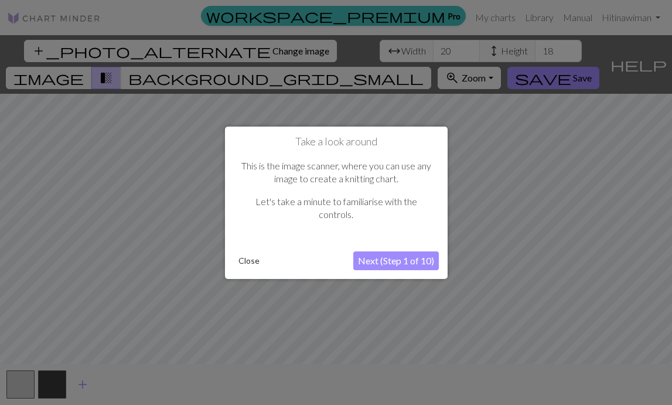
click at [366, 256] on button "Next (Step 1 of 10)" at bounding box center [396, 260] width 86 height 19
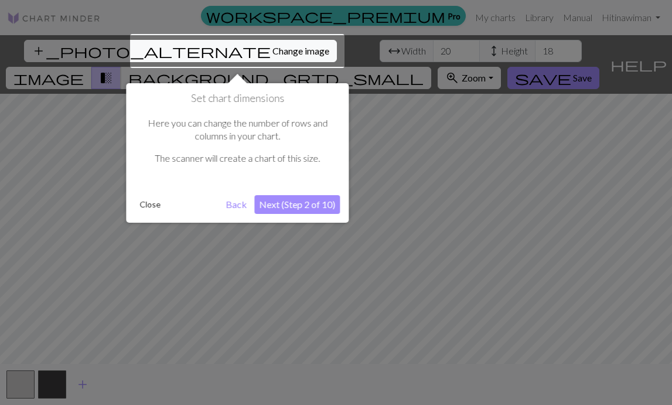
click at [207, 49] on div at bounding box center [237, 51] width 215 height 34
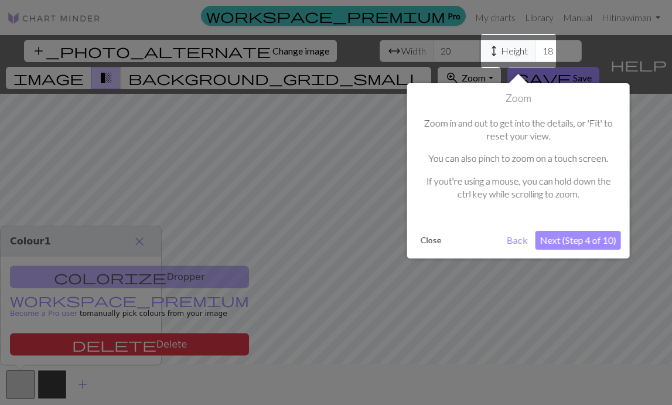
click at [202, 53] on div at bounding box center [336, 202] width 672 height 405
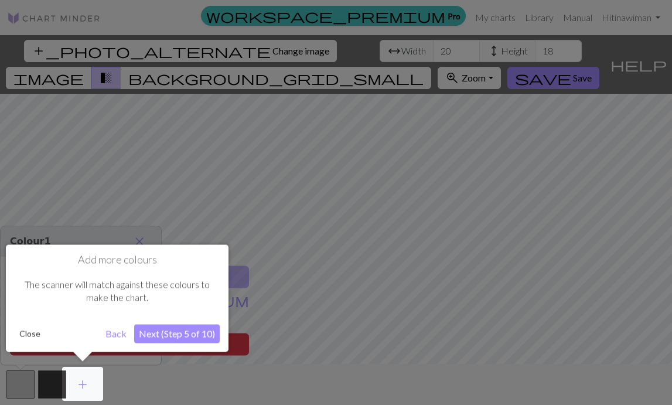
click at [209, 46] on div at bounding box center [336, 202] width 672 height 405
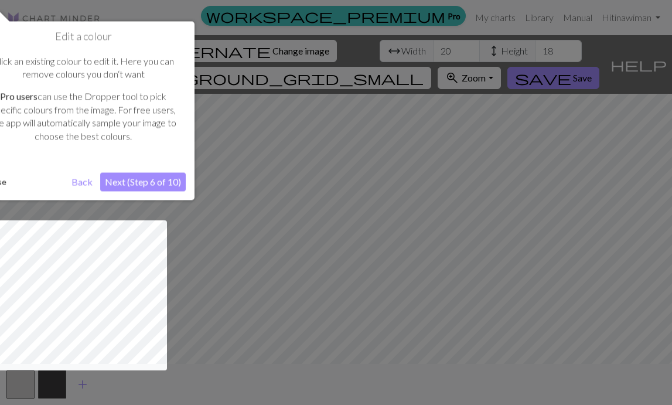
click at [159, 188] on button "Next (Step 6 of 10)" at bounding box center [143, 181] width 86 height 19
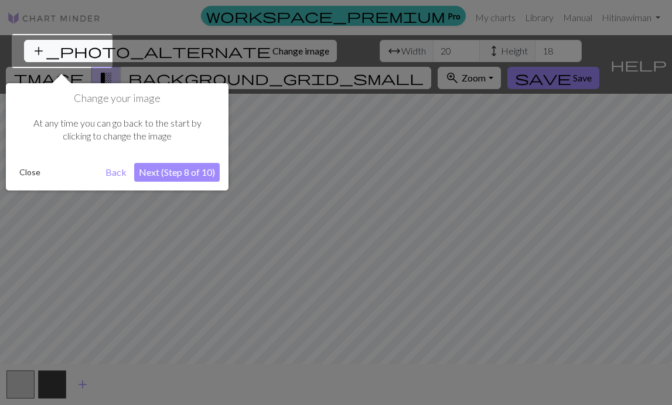
click at [165, 169] on button "Next (Step 8 of 10)" at bounding box center [177, 172] width 86 height 19
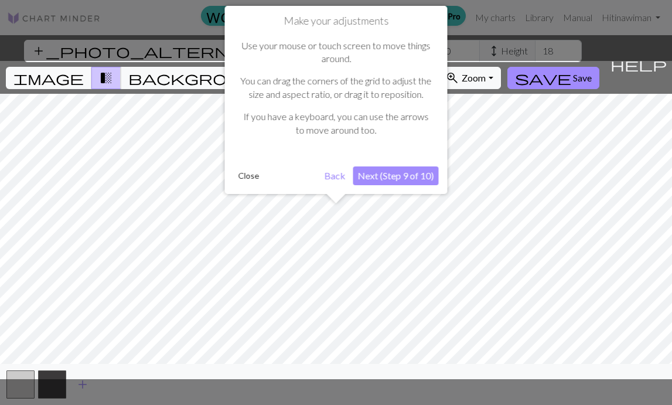
click at [383, 175] on button "Next (Step 9 of 10)" at bounding box center [396, 175] width 86 height 19
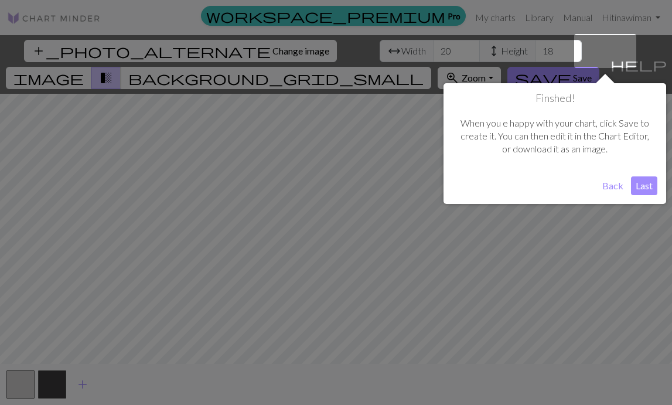
click at [423, 188] on div "Finshed! When youe happy with your chart, click Save to create it. You can the…" at bounding box center [555, 143] width 223 height 121
click at [423, 185] on button "Last" at bounding box center [644, 185] width 26 height 19
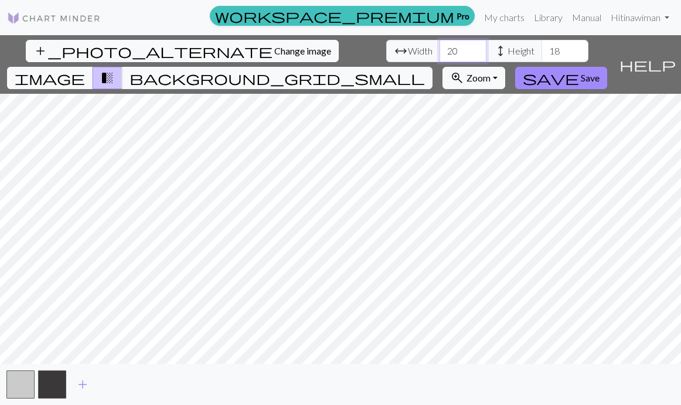
click at [423, 52] on input "20" at bounding box center [463, 51] width 47 height 22
type input "35"
click at [423, 51] on input "18" at bounding box center [565, 51] width 47 height 22
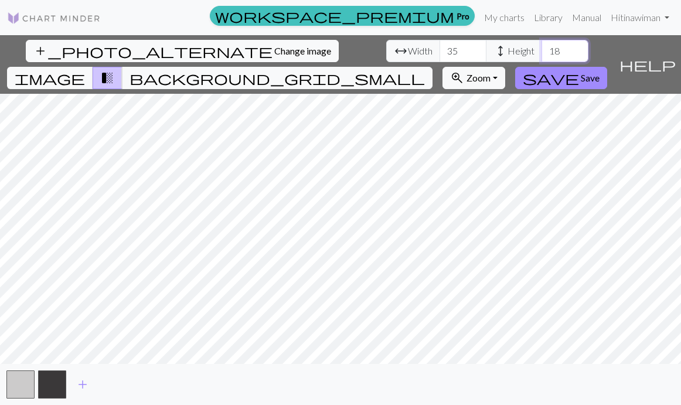
click at [423, 51] on input "18" at bounding box center [565, 51] width 47 height 22
click at [423, 49] on input "18" at bounding box center [565, 51] width 47 height 22
type input "30"
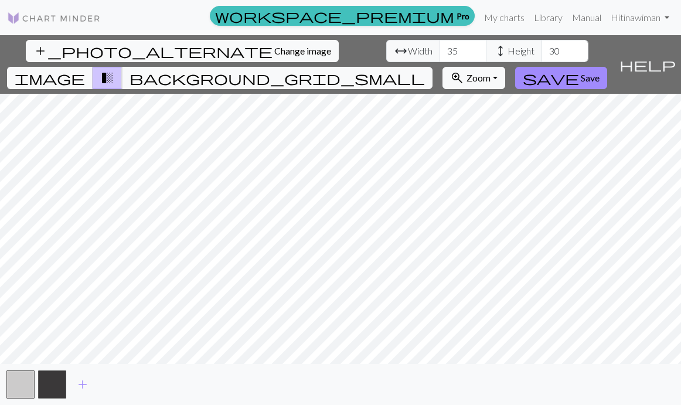
click at [423, 369] on div "add_photo_alternate Change image arrow_range Width 35 height Height 30 image tr…" at bounding box center [340, 220] width 681 height 370
click at [423, 72] on span "Save" at bounding box center [590, 77] width 19 height 11
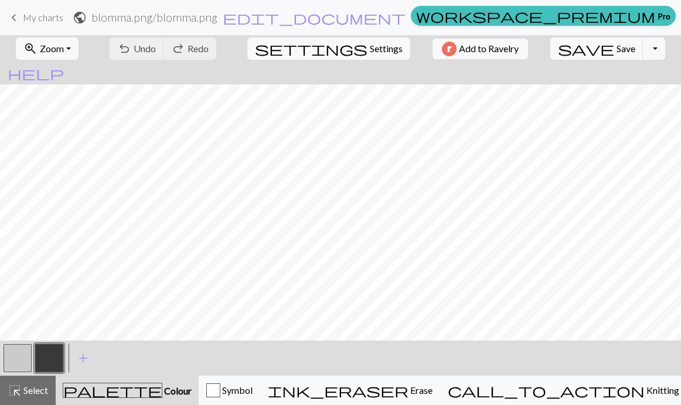
click at [55, 356] on button "button" at bounding box center [49, 358] width 28 height 28
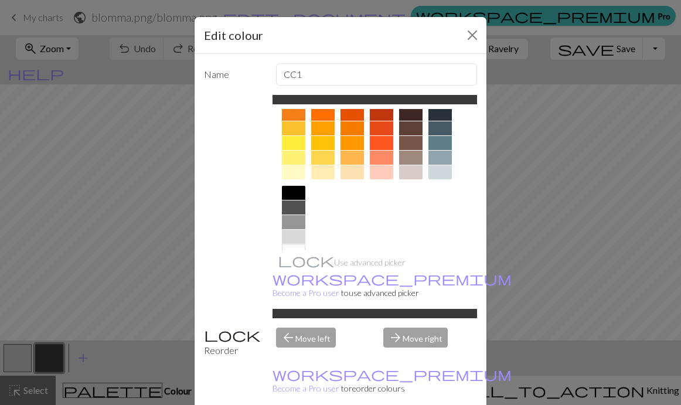
scroll to position [192, 0]
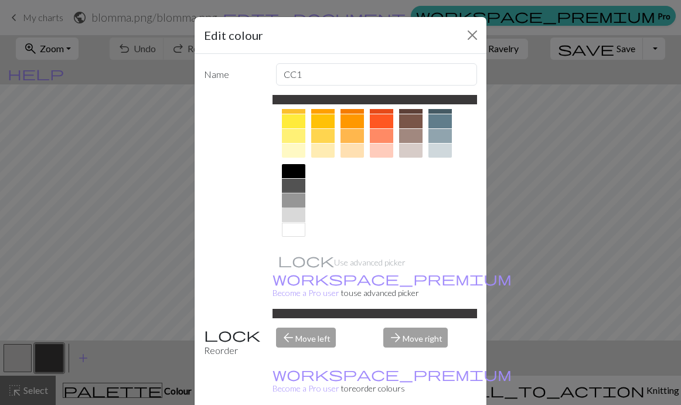
click at [287, 202] on div at bounding box center [293, 200] width 23 height 14
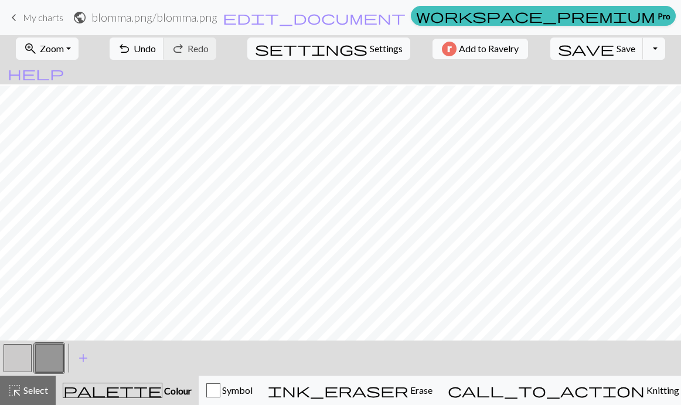
scroll to position [16, 0]
click at [25, 359] on button "button" at bounding box center [18, 358] width 28 height 28
click at [25, 359] on div "Edit colour Name MC Use advanced picker workspace_premium Become a Pro user to …" at bounding box center [340, 202] width 681 height 405
click at [15, 356] on button "button" at bounding box center [18, 358] width 28 height 28
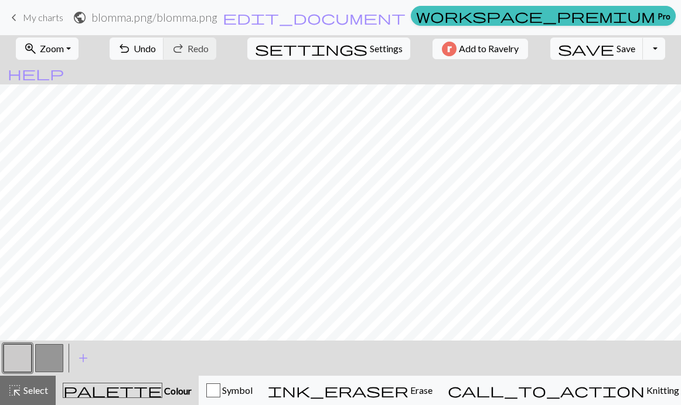
click at [15, 356] on div "Edit colour Name MC Use advanced picker workspace_premium Become a Pro user to …" at bounding box center [340, 202] width 681 height 405
click at [19, 350] on button "button" at bounding box center [18, 358] width 28 height 28
click at [19, 351] on div "Edit colour Name MC Use advanced picker workspace_premium Become a Pro user to …" at bounding box center [340, 202] width 681 height 405
click at [21, 353] on button "button" at bounding box center [18, 358] width 28 height 28
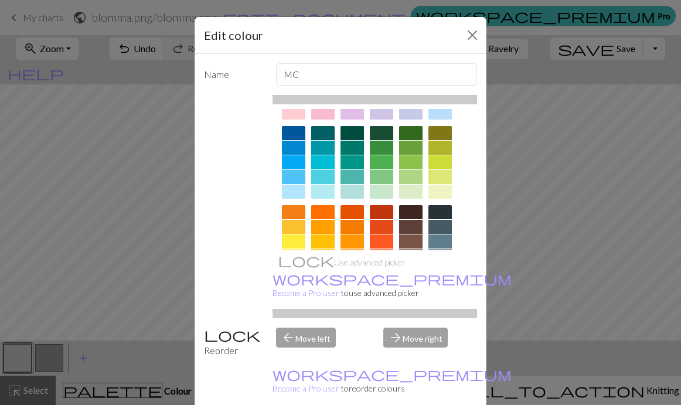
scroll to position [192, 0]
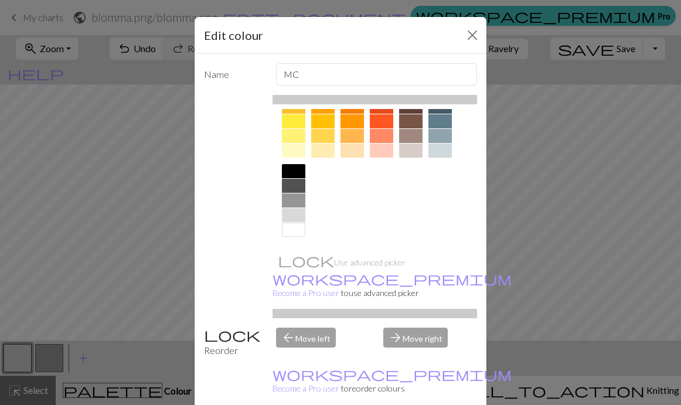
click at [284, 229] on div at bounding box center [293, 230] width 23 height 14
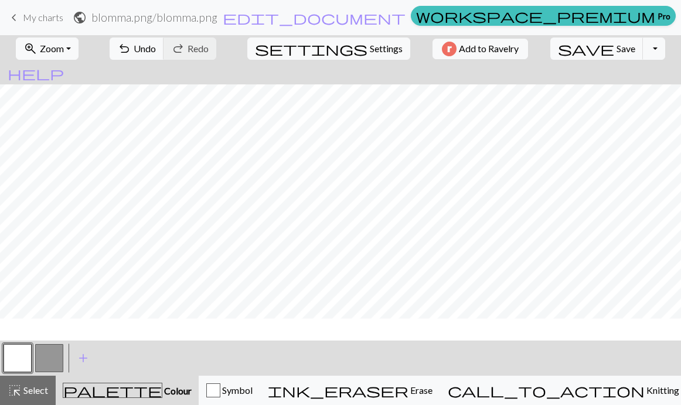
scroll to position [0, 0]
click at [36, 19] on span "My charts" at bounding box center [43, 17] width 40 height 11
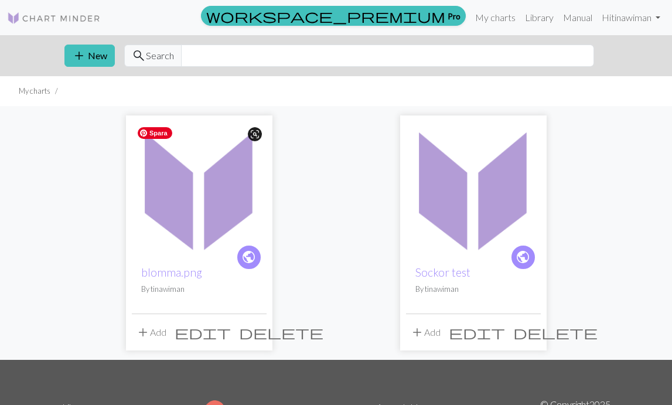
click at [217, 179] on img at bounding box center [199, 188] width 135 height 135
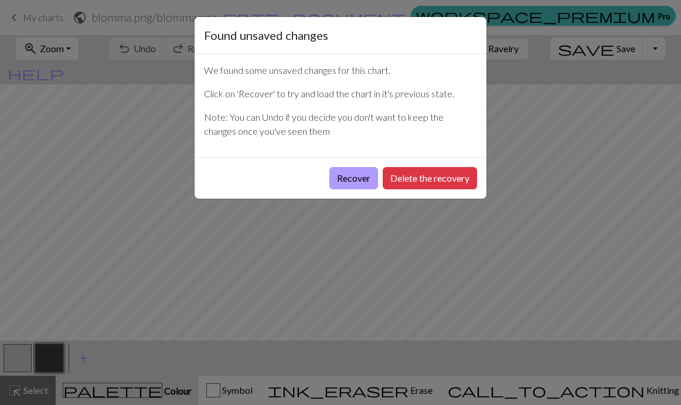
click at [358, 175] on button "Recover" at bounding box center [353, 178] width 49 height 22
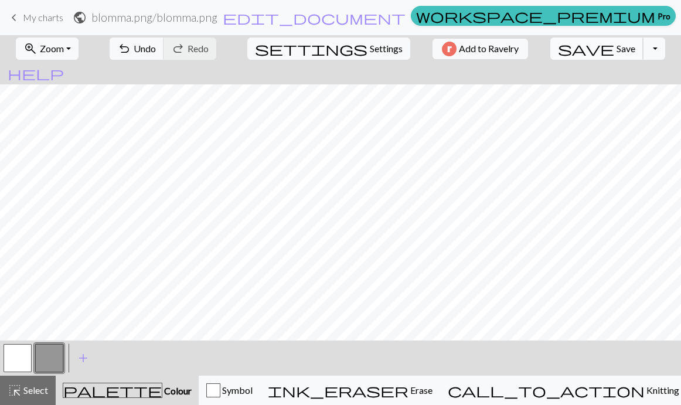
click at [423, 47] on span "Save" at bounding box center [626, 48] width 19 height 11
click at [423, 53] on span "Save" at bounding box center [626, 48] width 19 height 11
click at [36, 15] on div "Chart saved" at bounding box center [340, 23] width 681 height 46
click at [32, 15] on span "My charts" at bounding box center [43, 17] width 40 height 11
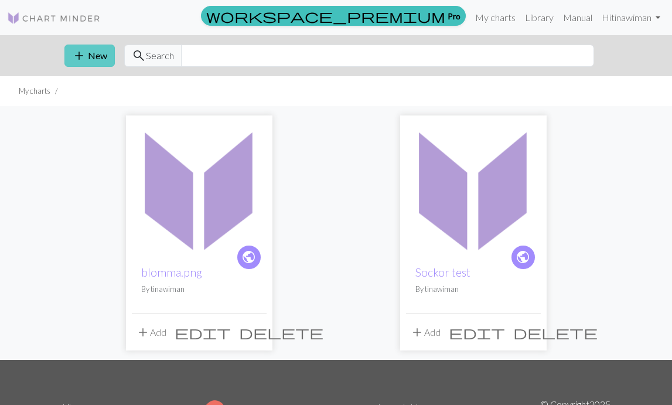
click at [79, 57] on span "add" at bounding box center [79, 55] width 14 height 16
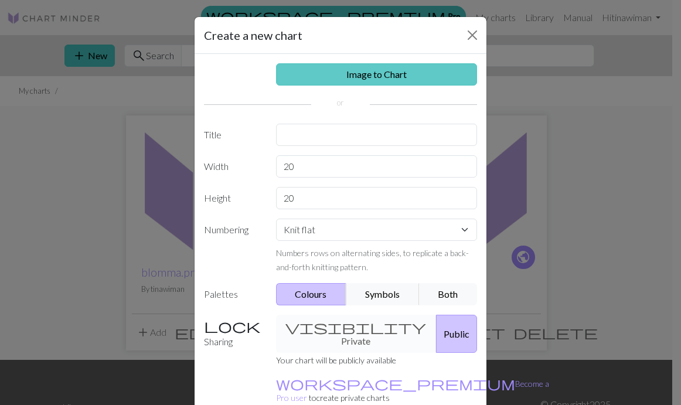
click at [347, 80] on link "Image to Chart" at bounding box center [377, 74] width 202 height 22
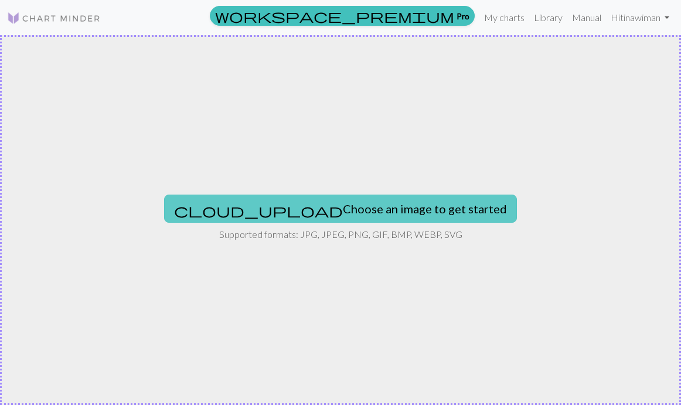
click at [345, 211] on button "cloud_upload Choose an image to get started" at bounding box center [340, 209] width 353 height 28
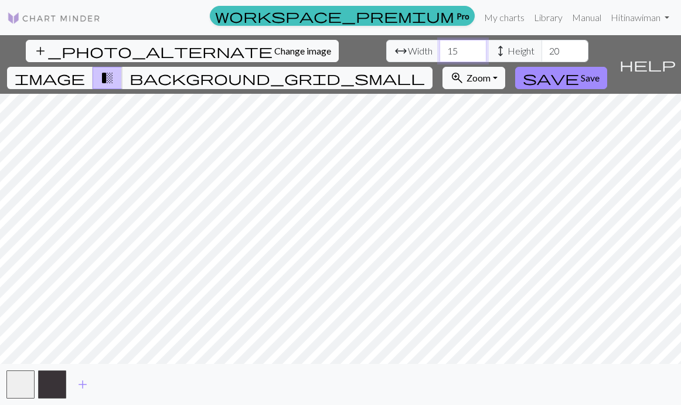
click at [423, 50] on input "15" at bounding box center [463, 51] width 47 height 22
type input "27"
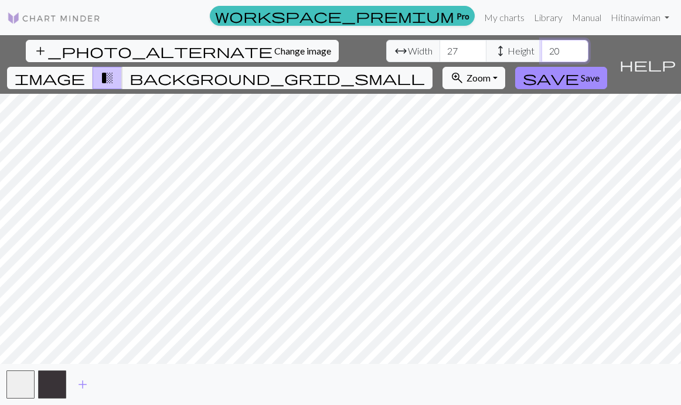
click at [423, 52] on input "20" at bounding box center [565, 51] width 47 height 22
click at [423, 57] on input "27" at bounding box center [565, 51] width 47 height 22
type input "26"
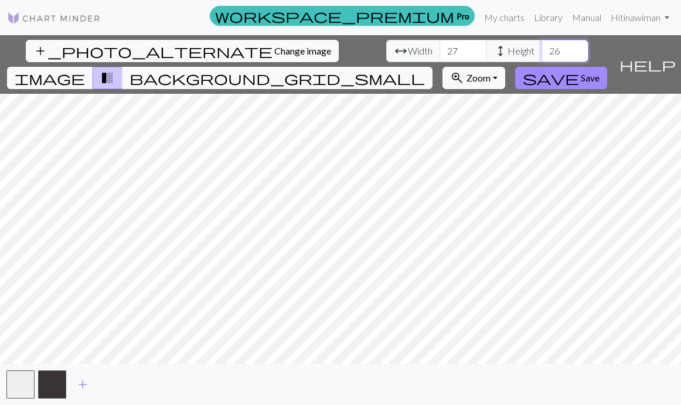
click at [423, 53] on input "26" at bounding box center [565, 51] width 47 height 22
click at [423, 72] on span "Save" at bounding box center [590, 77] width 19 height 11
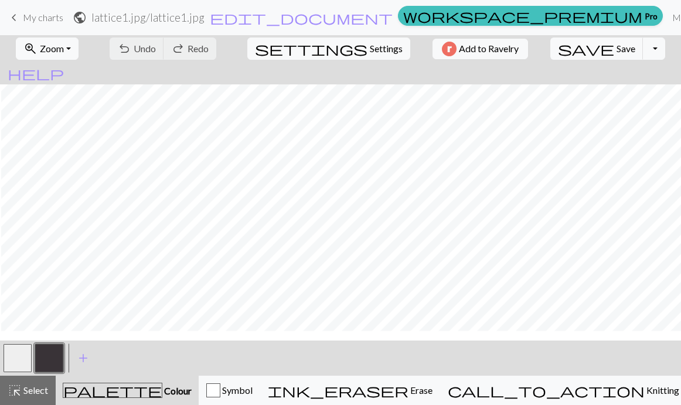
scroll to position [50, 1]
click at [40, 350] on button "button" at bounding box center [49, 358] width 28 height 28
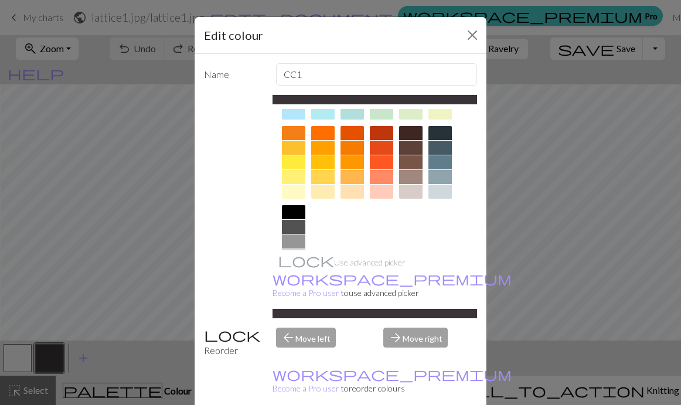
scroll to position [192, 0]
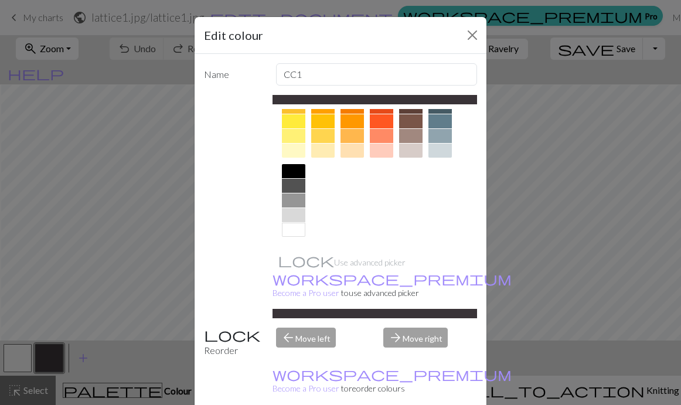
click at [290, 212] on div at bounding box center [293, 215] width 23 height 14
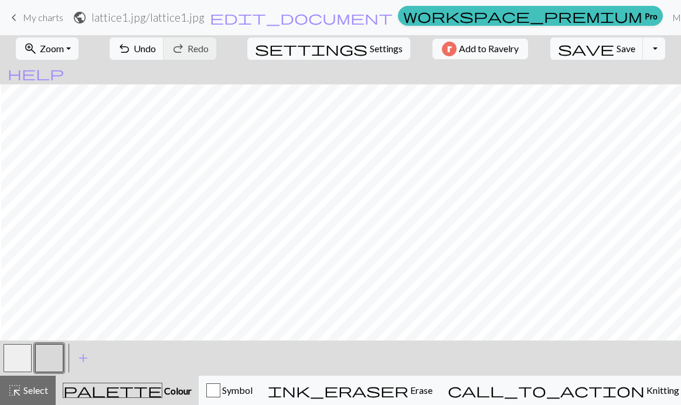
click at [50, 355] on button "button" at bounding box center [49, 358] width 28 height 28
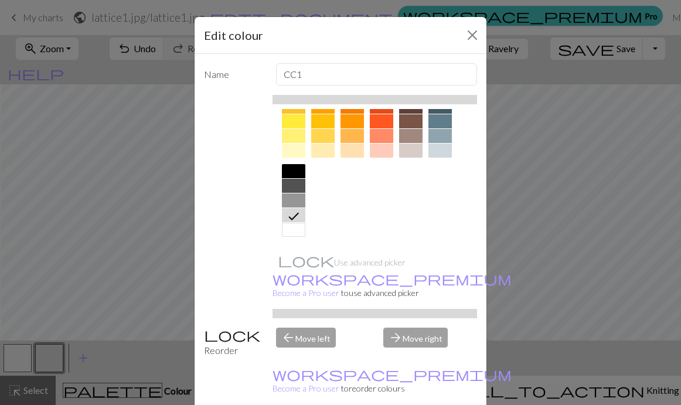
click at [290, 196] on div at bounding box center [293, 200] width 23 height 14
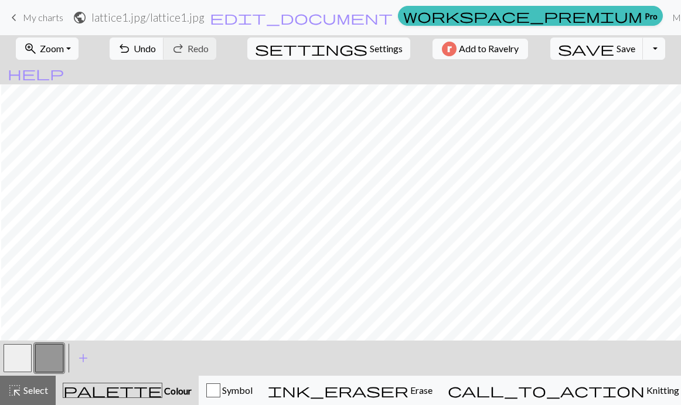
click at [14, 359] on button "button" at bounding box center [18, 358] width 28 height 28
click at [12, 356] on button "button" at bounding box center [18, 358] width 28 height 28
click at [423, 49] on span "save" at bounding box center [586, 48] width 56 height 16
click at [35, 19] on div "Chart saved" at bounding box center [340, 23] width 681 height 46
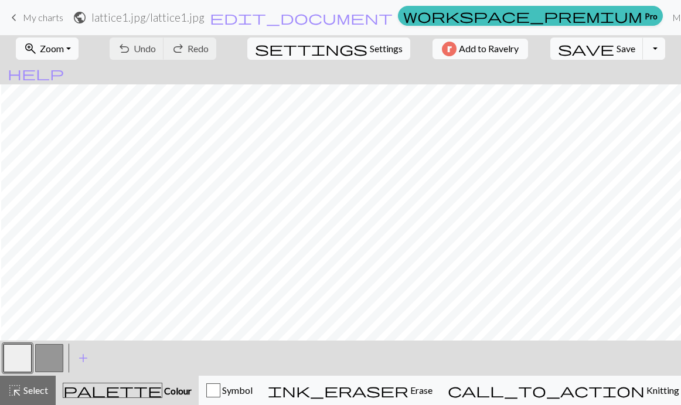
click at [15, 19] on span "keyboard_arrow_left" at bounding box center [14, 17] width 14 height 16
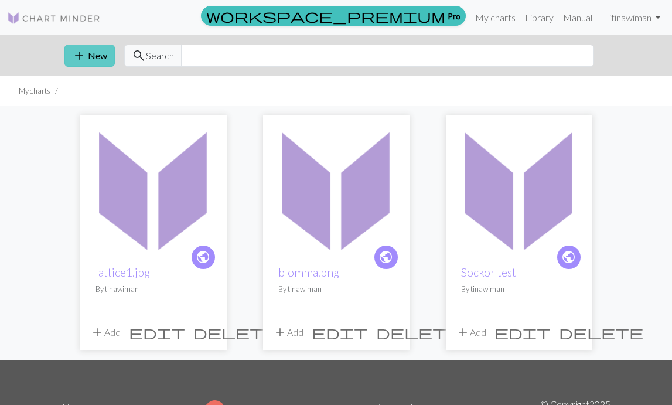
click at [100, 53] on button "add New" at bounding box center [89, 56] width 50 height 22
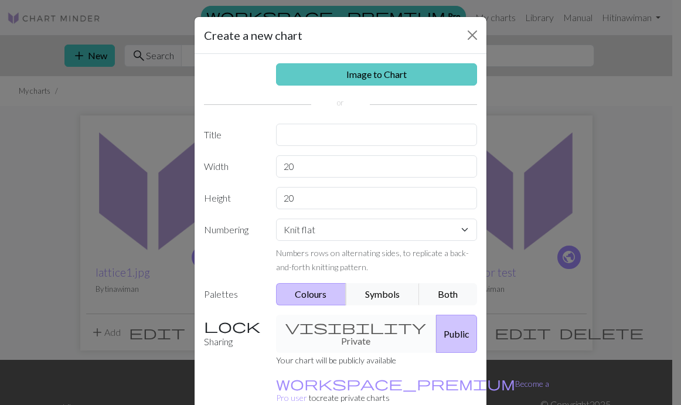
click at [355, 69] on link "Image to Chart" at bounding box center [377, 74] width 202 height 22
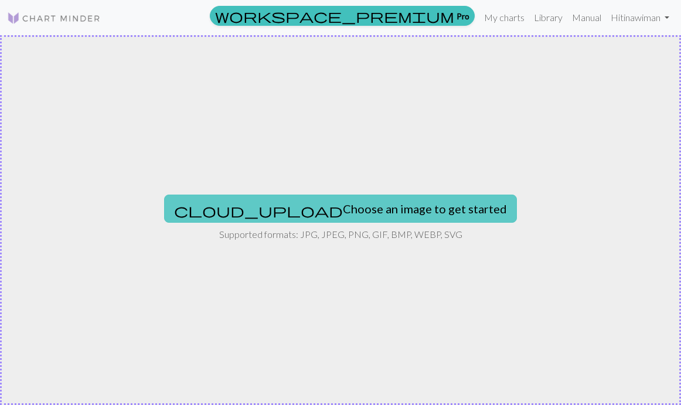
click at [356, 208] on button "cloud_upload Choose an image to get started" at bounding box center [340, 209] width 353 height 28
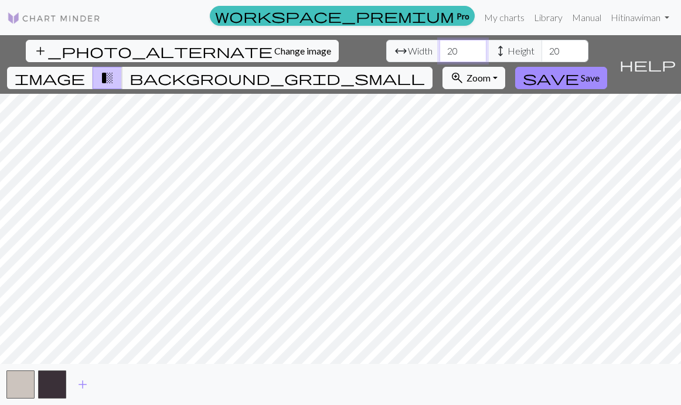
click at [423, 51] on input "20" at bounding box center [463, 51] width 47 height 22
type input "33"
click at [423, 52] on input "20" at bounding box center [565, 51] width 47 height 22
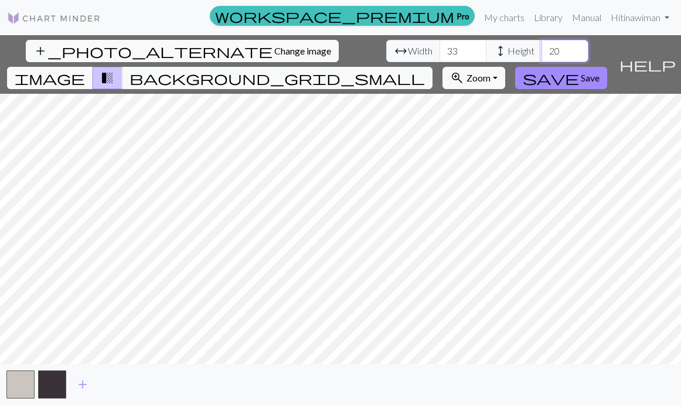
click at [423, 52] on input "20" at bounding box center [565, 51] width 47 height 22
click at [423, 50] on input "22" at bounding box center [565, 51] width 47 height 22
type input "33"
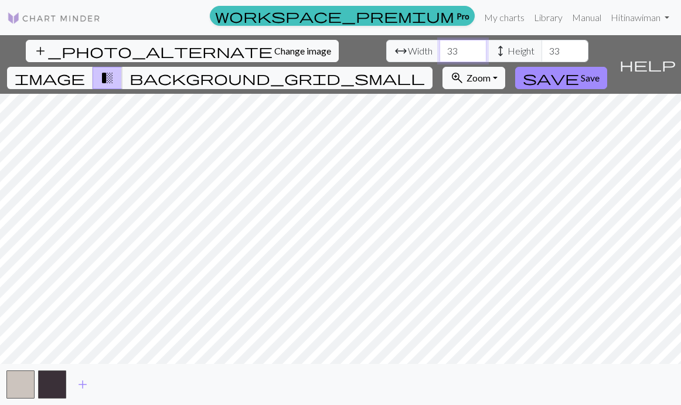
click at [423, 45] on input "33" at bounding box center [463, 51] width 47 height 22
type input "14"
click at [423, 59] on input "14" at bounding box center [463, 51] width 47 height 22
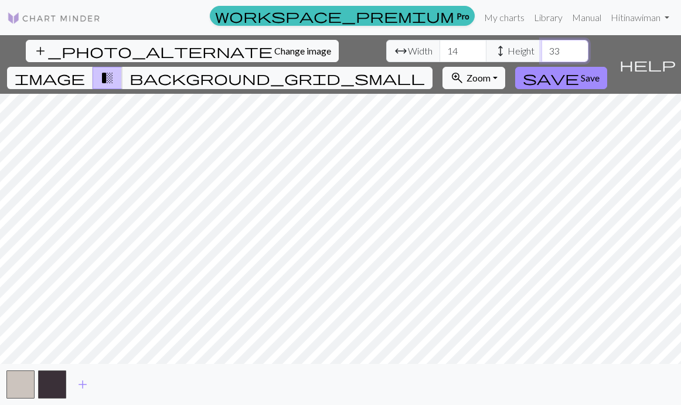
click at [423, 51] on input "33" at bounding box center [565, 51] width 47 height 22
type input "16"
click at [423, 47] on input "15" at bounding box center [463, 51] width 47 height 22
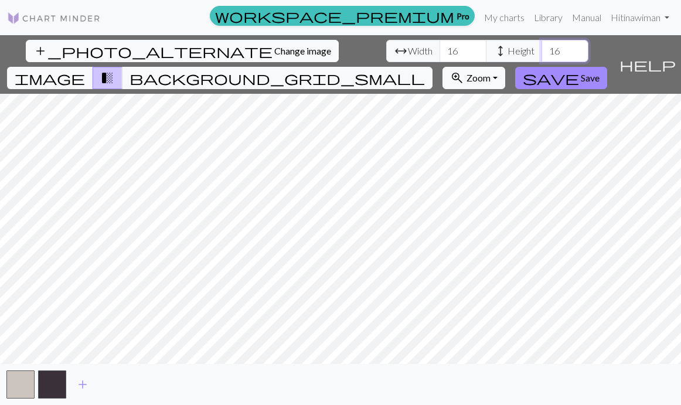
click at [423, 47] on input "16" at bounding box center [463, 51] width 47 height 22
click at [423, 47] on input "17" at bounding box center [463, 51] width 47 height 22
click at [423, 47] on input "18" at bounding box center [463, 51] width 47 height 22
click at [423, 47] on input "19" at bounding box center [463, 51] width 47 height 22
click at [423, 47] on input "20" at bounding box center [463, 51] width 47 height 22
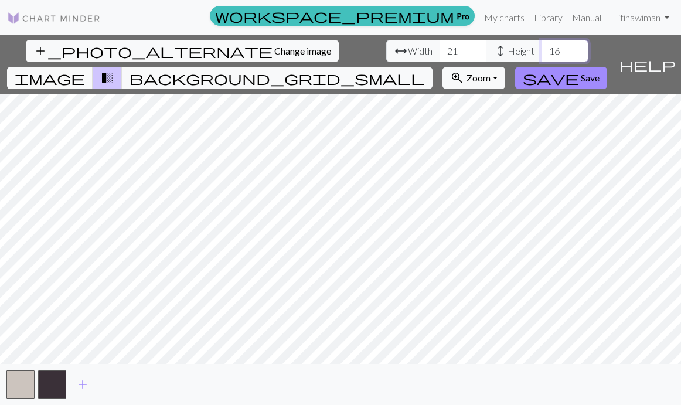
click at [423, 47] on input "21" at bounding box center [463, 51] width 47 height 22
type input "20"
click at [423, 56] on input "20" at bounding box center [463, 51] width 47 height 22
click at [423, 50] on input "16" at bounding box center [565, 51] width 47 height 22
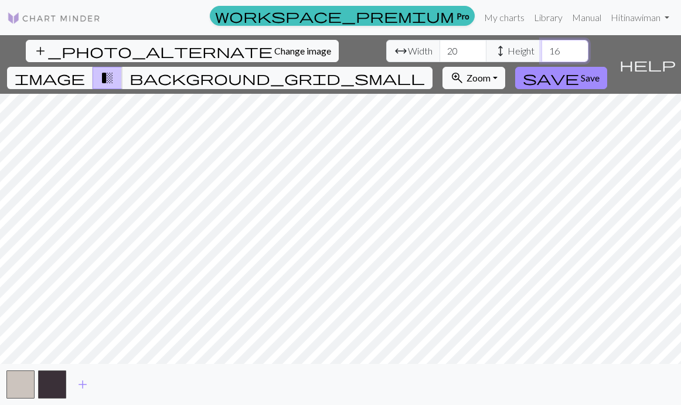
click at [423, 50] on input "16" at bounding box center [565, 51] width 47 height 22
click at [423, 51] on input "20" at bounding box center [463, 51] width 47 height 22
click at [423, 47] on input "20" at bounding box center [565, 51] width 47 height 22
click at [423, 47] on input "21" at bounding box center [565, 51] width 47 height 22
click at [423, 55] on input "20" at bounding box center [565, 51] width 47 height 22
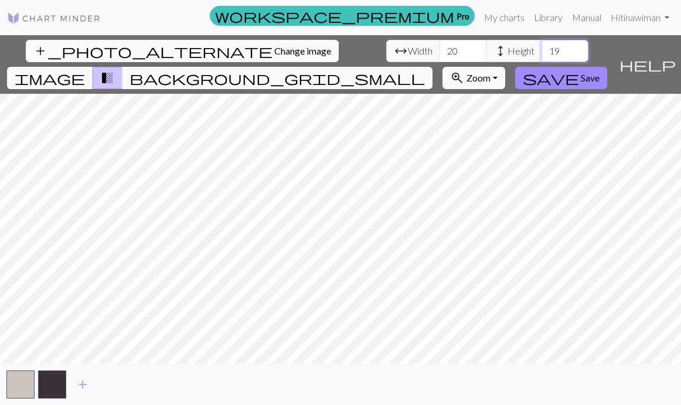
click at [423, 56] on input "19" at bounding box center [565, 51] width 47 height 22
click at [423, 50] on input "20" at bounding box center [565, 51] width 47 height 22
click at [423, 50] on input "21" at bounding box center [565, 51] width 47 height 22
click at [423, 50] on input "22" at bounding box center [565, 51] width 47 height 22
click at [423, 50] on input "23" at bounding box center [565, 51] width 47 height 22
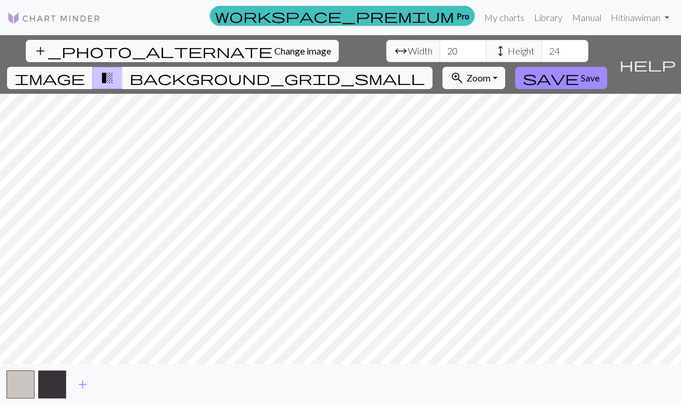
click at [423, 50] on input "24" at bounding box center [565, 51] width 47 height 22
click at [423, 50] on input "25" at bounding box center [565, 51] width 47 height 22
click at [423, 50] on input "26" at bounding box center [565, 51] width 47 height 22
click at [423, 57] on input "26" at bounding box center [565, 51] width 47 height 22
click at [423, 54] on input "25" at bounding box center [565, 51] width 47 height 22
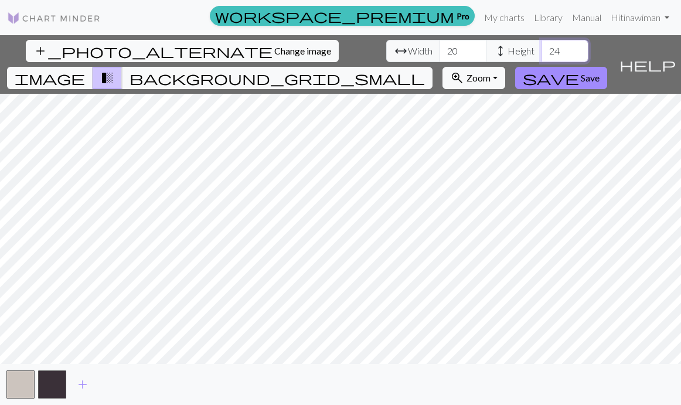
type input "24"
click at [423, 54] on input "24" at bounding box center [565, 51] width 47 height 22
click at [423, 50] on input "21" at bounding box center [463, 51] width 47 height 22
click at [423, 50] on input "22" at bounding box center [463, 51] width 47 height 22
click at [423, 50] on input "23" at bounding box center [463, 51] width 47 height 22
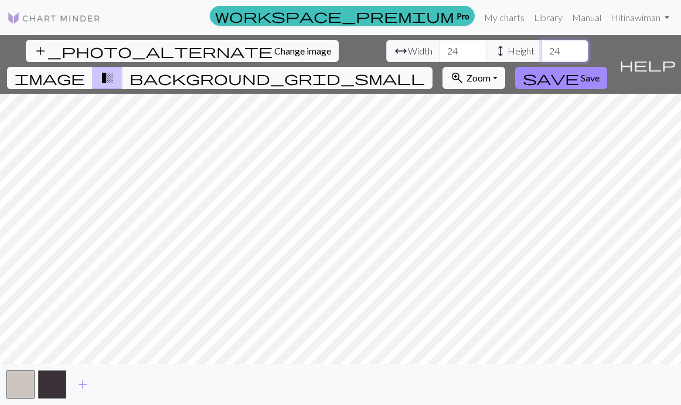
click at [423, 50] on input "24" at bounding box center [463, 51] width 47 height 22
click at [423, 50] on input "25" at bounding box center [463, 51] width 47 height 22
click at [423, 50] on input "26" at bounding box center [463, 51] width 47 height 22
click at [423, 50] on input "27" at bounding box center [463, 51] width 47 height 22
click at [423, 55] on input "26" at bounding box center [463, 51] width 47 height 22
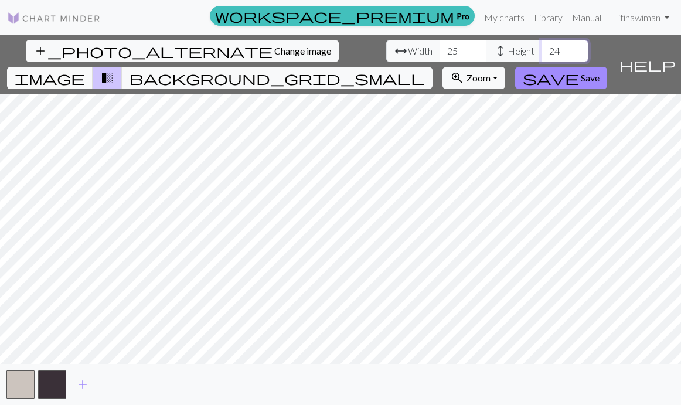
click at [423, 55] on input "25" at bounding box center [463, 51] width 47 height 22
click at [423, 55] on input "24" at bounding box center [463, 51] width 47 height 22
click at [423, 55] on input "23" at bounding box center [463, 51] width 47 height 22
click at [423, 55] on input "22" at bounding box center [463, 51] width 47 height 22
click at [423, 53] on input "21" at bounding box center [463, 51] width 47 height 22
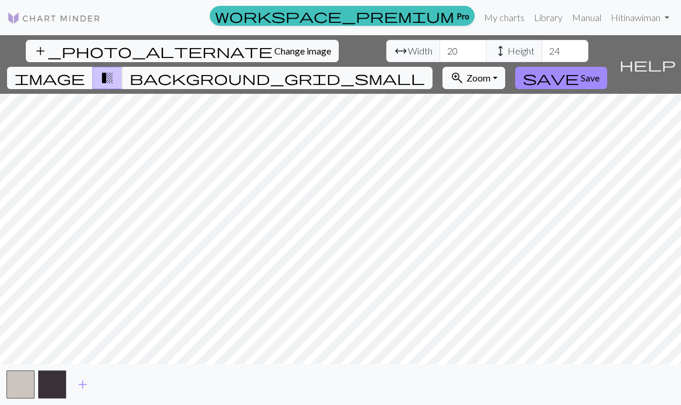
click at [423, 53] on input "20" at bounding box center [463, 51] width 47 height 22
type input "19"
click at [423, 53] on input "19" at bounding box center [463, 51] width 47 height 22
click at [423, 52] on input "23" at bounding box center [565, 51] width 47 height 22
click at [423, 52] on input "22" at bounding box center [565, 51] width 47 height 22
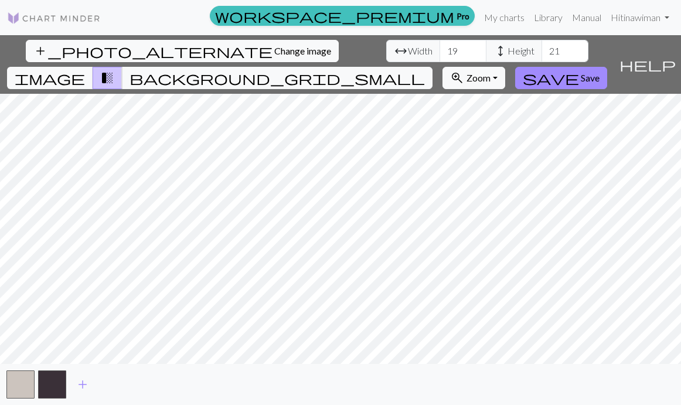
click at [423, 52] on input "21" at bounding box center [565, 51] width 47 height 22
type input "22"
click at [423, 47] on input "22" at bounding box center [565, 51] width 47 height 22
click at [423, 50] on input "20" at bounding box center [463, 51] width 47 height 22
click at [423, 51] on input "19" at bounding box center [463, 51] width 47 height 22
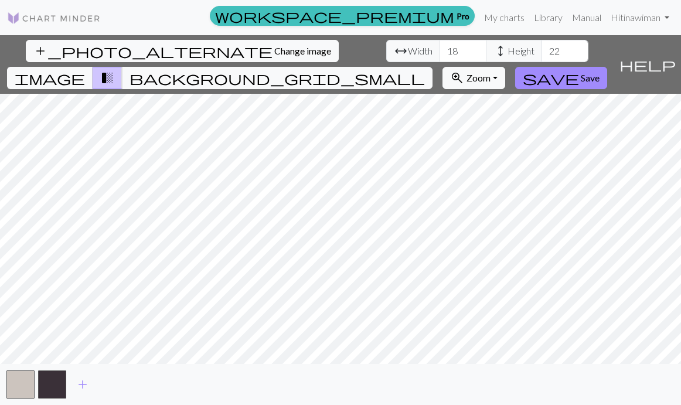
type input "18"
click at [423, 55] on input "18" at bounding box center [463, 51] width 47 height 22
click at [423, 53] on input "21" at bounding box center [565, 51] width 47 height 22
click at [423, 53] on input "20" at bounding box center [565, 51] width 47 height 22
click at [423, 46] on input "21" at bounding box center [565, 51] width 47 height 22
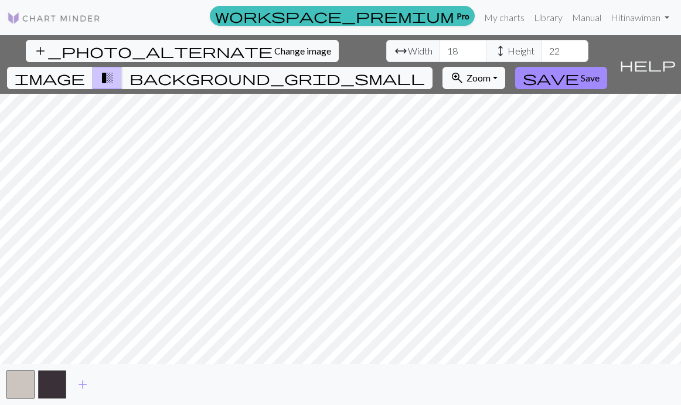
click at [423, 49] on input "22" at bounding box center [565, 51] width 47 height 22
click at [423, 48] on input "23" at bounding box center [565, 51] width 47 height 22
click at [423, 53] on input "22" at bounding box center [565, 51] width 47 height 22
click at [423, 47] on input "23" at bounding box center [565, 51] width 47 height 22
click at [423, 47] on input "24" at bounding box center [565, 51] width 47 height 22
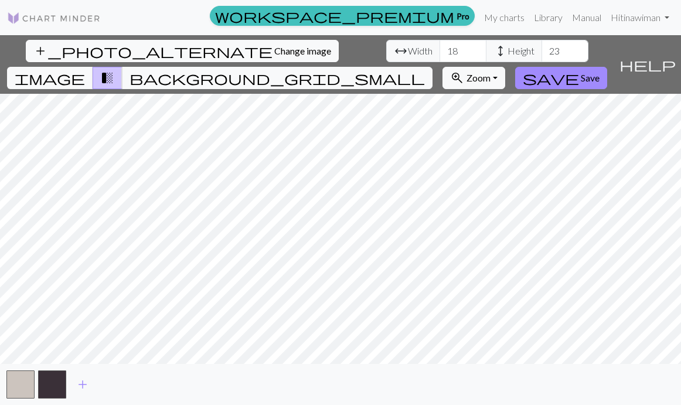
type input "23"
click at [423, 53] on input "23" at bounding box center [565, 51] width 47 height 22
click at [423, 48] on input "19" at bounding box center [463, 51] width 47 height 22
click at [423, 48] on input "20" at bounding box center [463, 51] width 47 height 22
click at [423, 48] on input "21" at bounding box center [463, 51] width 47 height 22
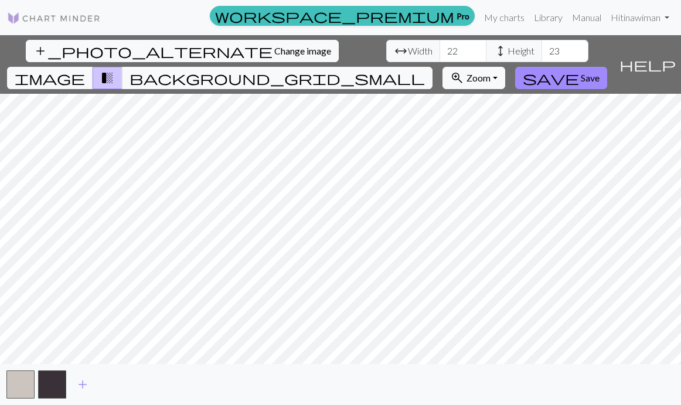
click at [423, 48] on input "22" at bounding box center [463, 51] width 47 height 22
click at [423, 48] on input "23" at bounding box center [463, 51] width 47 height 22
click at [423, 48] on input "24" at bounding box center [463, 51] width 47 height 22
click at [423, 53] on input "23" at bounding box center [463, 51] width 47 height 22
click at [423, 53] on input "22" at bounding box center [463, 51] width 47 height 22
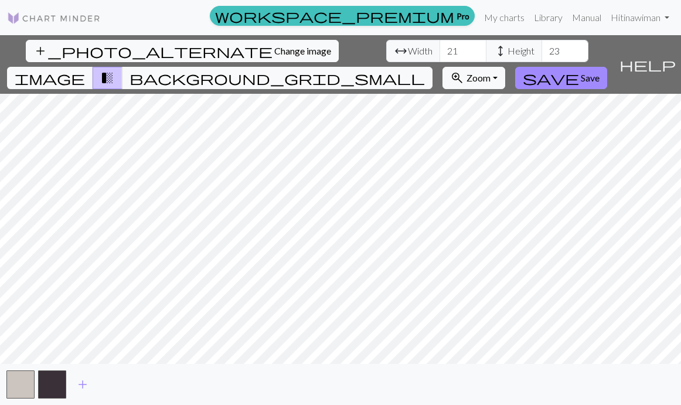
click at [423, 53] on input "21" at bounding box center [463, 51] width 47 height 22
click at [423, 49] on input "22" at bounding box center [463, 51] width 47 height 22
click at [423, 52] on input "21" at bounding box center [463, 51] width 47 height 22
click at [423, 52] on input "20" at bounding box center [463, 51] width 47 height 22
click at [423, 45] on input "20" at bounding box center [463, 51] width 47 height 22
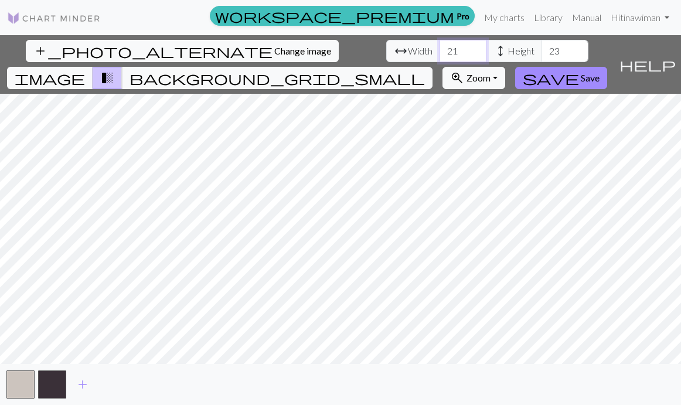
click at [423, 47] on input "21" at bounding box center [463, 51] width 47 height 22
type input "22"
click at [423, 47] on input "22" at bounding box center [463, 51] width 47 height 22
click at [423, 67] on button "save Save" at bounding box center [561, 78] width 92 height 22
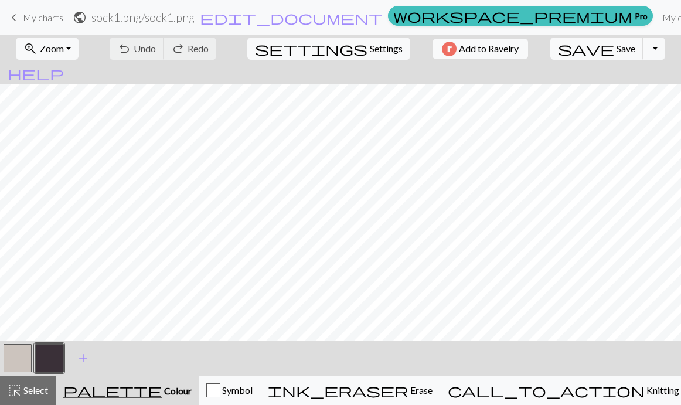
click at [19, 358] on button "button" at bounding box center [18, 358] width 28 height 28
click at [19, 358] on div "Edit colour Name MC Use advanced picker workspace_premium Become a Pro user to …" at bounding box center [340, 202] width 681 height 405
click at [17, 353] on button "button" at bounding box center [18, 358] width 28 height 28
click at [17, 353] on div "Edit colour Name MC Use advanced picker workspace_premium Become a Pro user to …" at bounding box center [340, 202] width 681 height 405
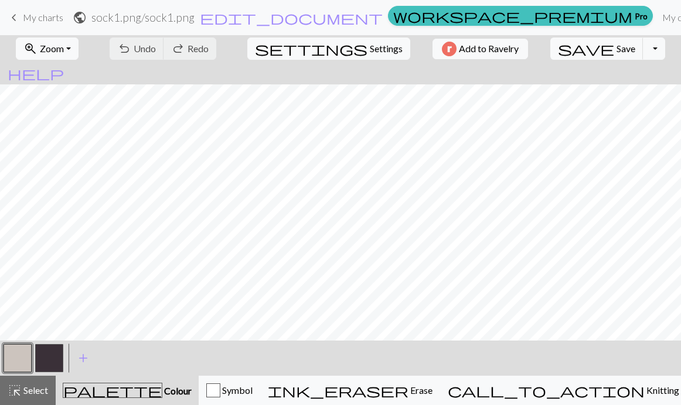
click at [13, 353] on button "button" at bounding box center [18, 358] width 28 height 28
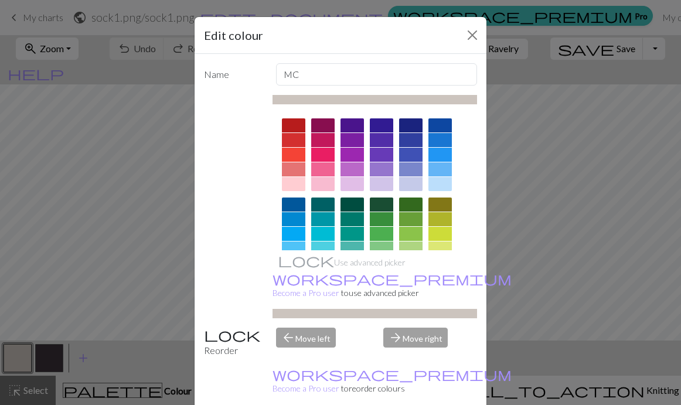
scroll to position [192, 0]
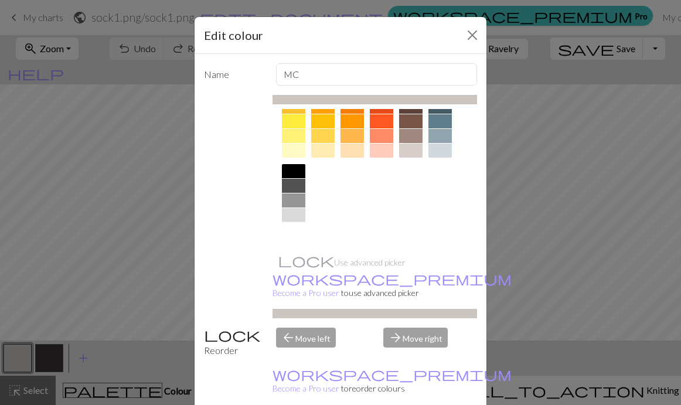
click at [287, 228] on div at bounding box center [293, 230] width 23 height 14
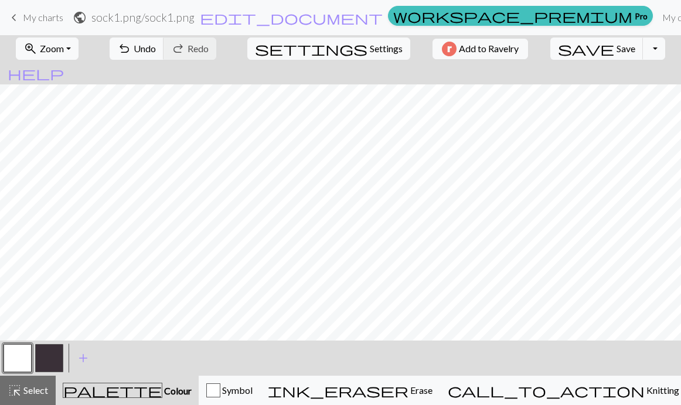
click at [46, 359] on button "button" at bounding box center [49, 358] width 28 height 28
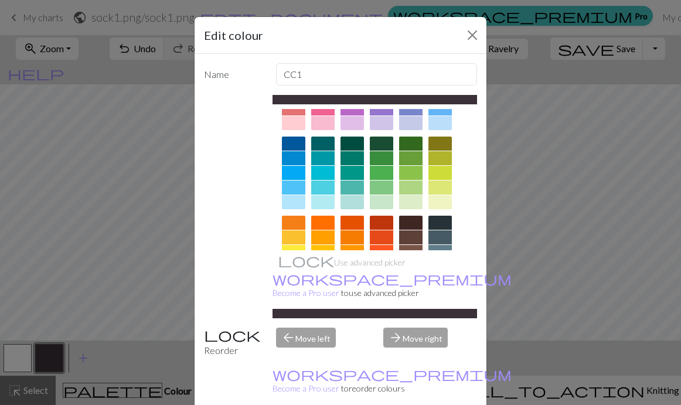
scroll to position [98, 0]
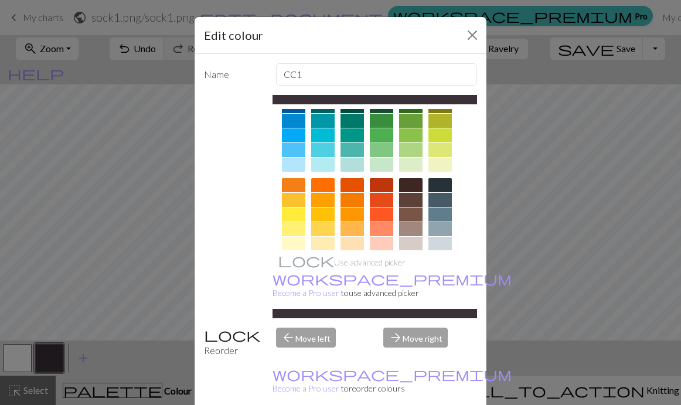
click at [379, 130] on div at bounding box center [381, 135] width 23 height 14
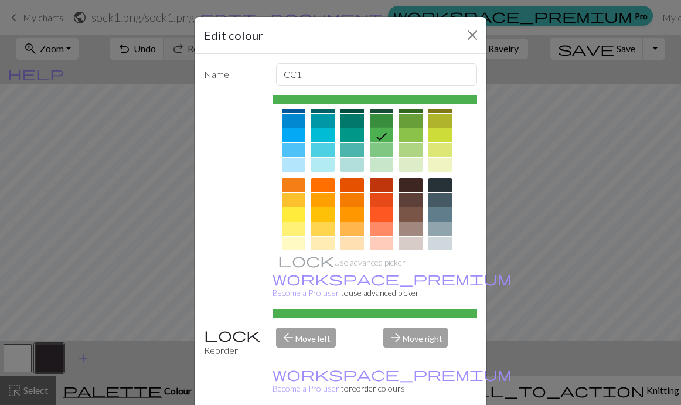
click at [408, 119] on div at bounding box center [410, 121] width 23 height 14
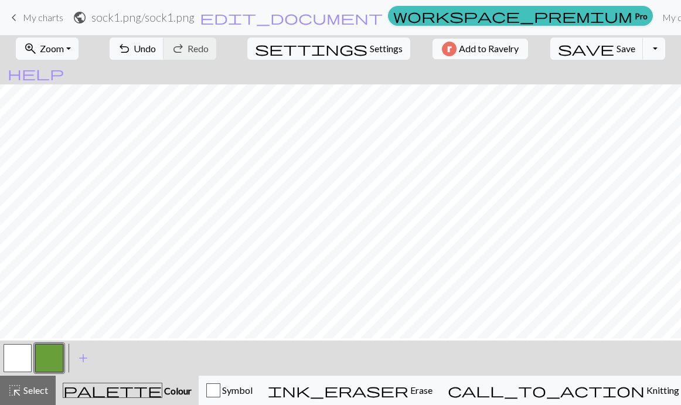
scroll to position [18, 0]
click at [21, 362] on button "button" at bounding box center [18, 358] width 28 height 28
click at [40, 368] on button "button" at bounding box center [49, 358] width 28 height 28
click at [19, 357] on button "button" at bounding box center [18, 358] width 28 height 28
click at [45, 357] on button "button" at bounding box center [49, 358] width 28 height 28
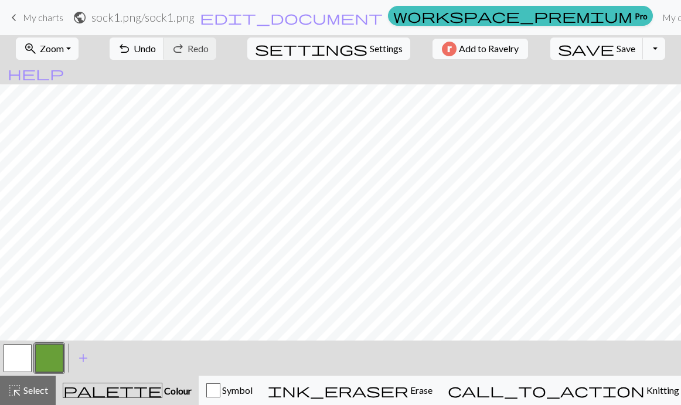
click at [16, 355] on button "button" at bounding box center [18, 358] width 28 height 28
click at [48, 356] on button "button" at bounding box center [49, 358] width 28 height 28
click at [22, 352] on button "button" at bounding box center [18, 358] width 28 height 28
click at [54, 352] on button "button" at bounding box center [49, 358] width 28 height 28
click at [28, 348] on button "button" at bounding box center [18, 358] width 28 height 28
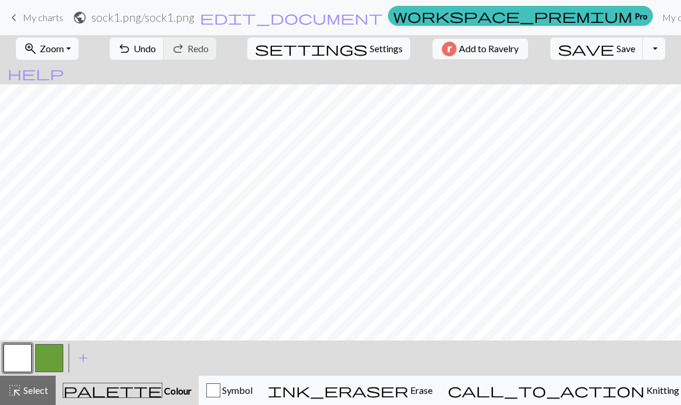
click at [46, 358] on button "button" at bounding box center [49, 358] width 28 height 28
click at [24, 356] on button "button" at bounding box center [18, 358] width 28 height 28
click at [60, 351] on button "button" at bounding box center [49, 358] width 28 height 28
click at [13, 353] on button "button" at bounding box center [18, 358] width 28 height 28
click at [55, 357] on button "button" at bounding box center [49, 358] width 28 height 28
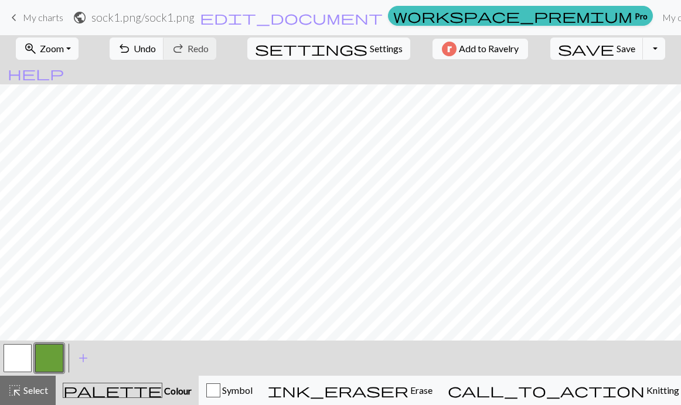
click at [50, 358] on button "button" at bounding box center [49, 358] width 28 height 28
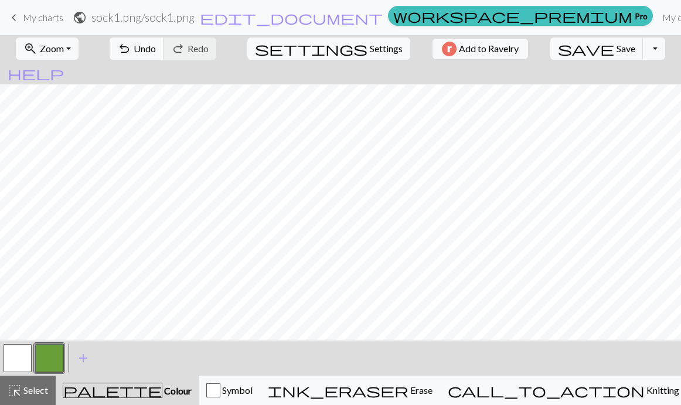
click at [21, 356] on button "button" at bounding box center [18, 358] width 28 height 28
click at [56, 359] on button "button" at bounding box center [49, 358] width 28 height 28
click at [16, 355] on button "button" at bounding box center [18, 358] width 28 height 28
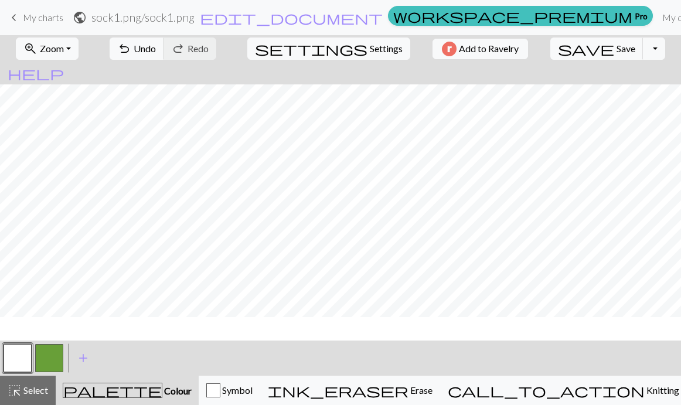
scroll to position [0, 0]
click at [52, 357] on button "button" at bounding box center [49, 358] width 28 height 28
click at [23, 358] on button "button" at bounding box center [18, 358] width 28 height 28
click at [423, 47] on button "save Save Save" at bounding box center [596, 49] width 93 height 22
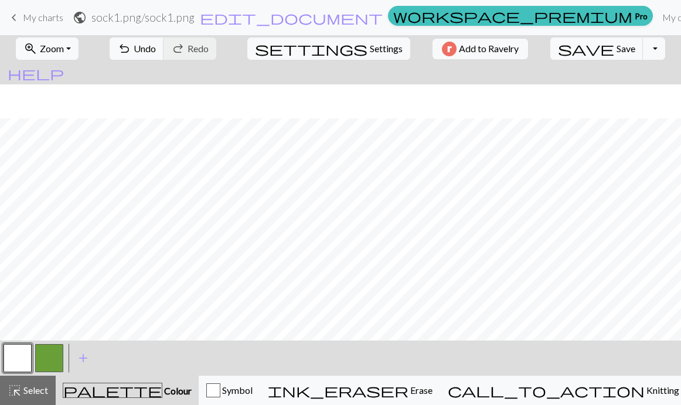
scroll to position [53, 0]
click at [48, 353] on button "button" at bounding box center [49, 358] width 28 height 28
click at [28, 356] on button "button" at bounding box center [18, 358] width 28 height 28
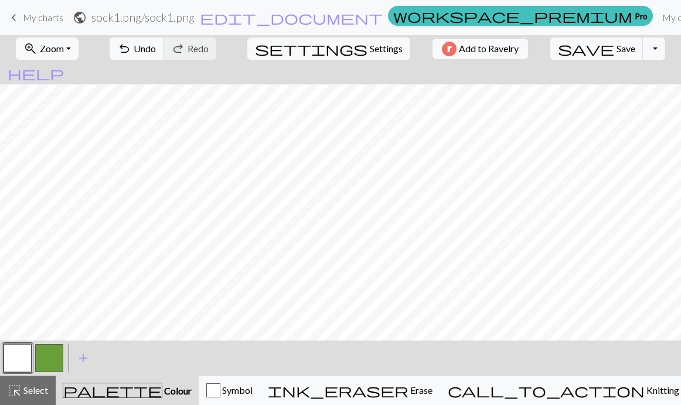
click at [53, 356] on button "button" at bounding box center [49, 358] width 28 height 28
click at [423, 52] on span "Save" at bounding box center [626, 48] width 19 height 11
click at [370, 45] on span "Settings" at bounding box center [386, 49] width 33 height 14
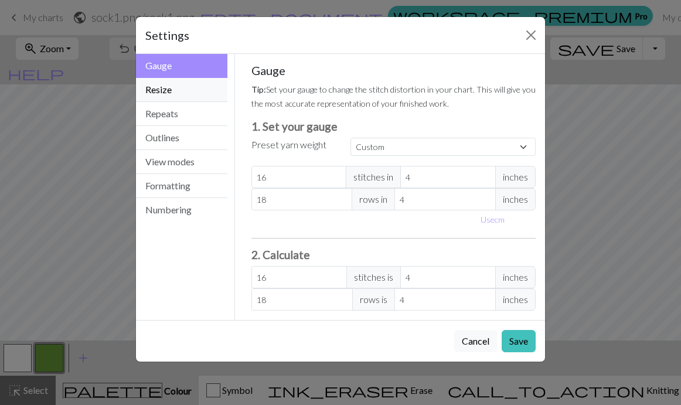
click at [162, 94] on button "Resize" at bounding box center [181, 90] width 91 height 24
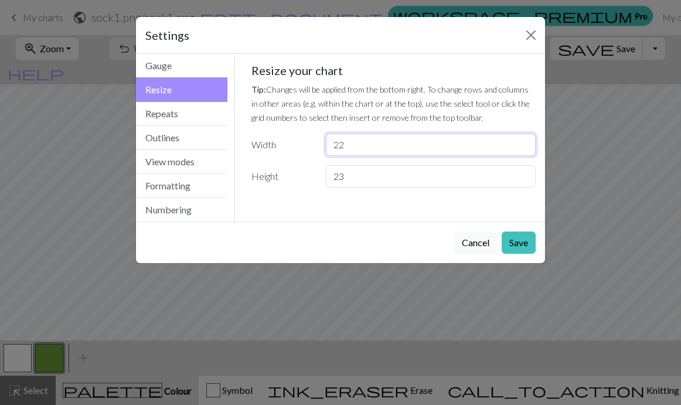
click at [354, 141] on input "22" at bounding box center [431, 145] width 210 height 22
type input "27"
click at [367, 178] on input "23" at bounding box center [431, 176] width 210 height 22
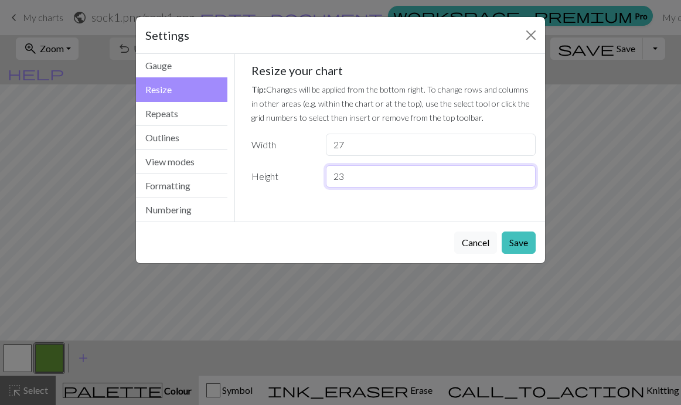
click at [367, 178] on input "23" at bounding box center [431, 176] width 210 height 22
click at [367, 176] on input "23" at bounding box center [431, 176] width 210 height 22
type input "27"
click at [423, 251] on button "Save" at bounding box center [519, 243] width 34 height 22
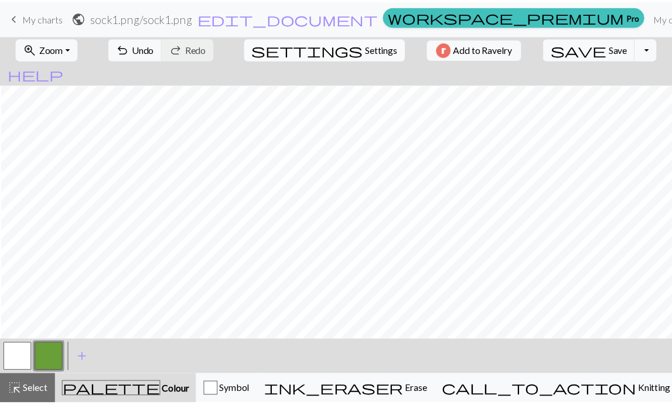
scroll to position [0, 1]
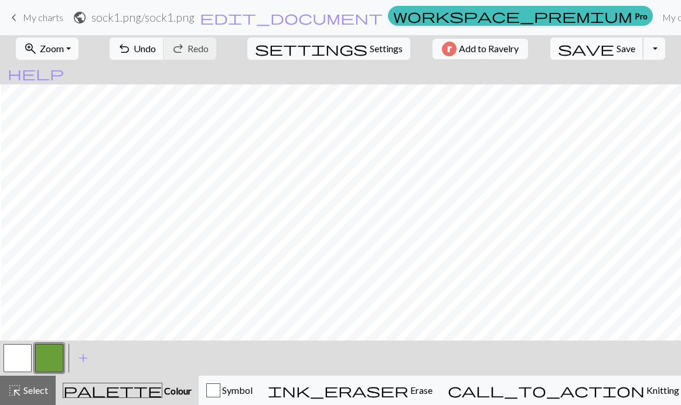
click at [423, 46] on span "Save" at bounding box center [626, 48] width 19 height 11
click at [35, 17] on span "My charts" at bounding box center [43, 17] width 40 height 11
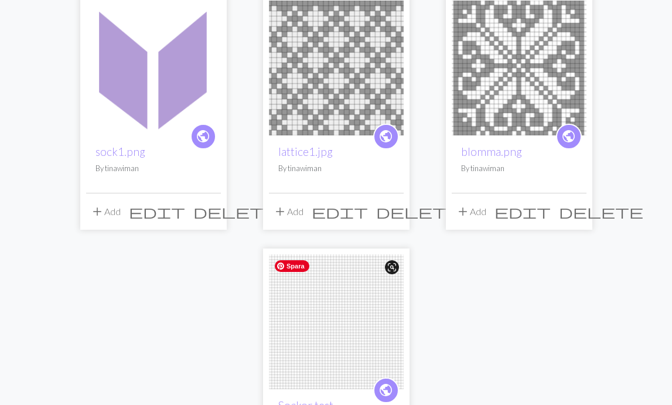
scroll to position [120, 0]
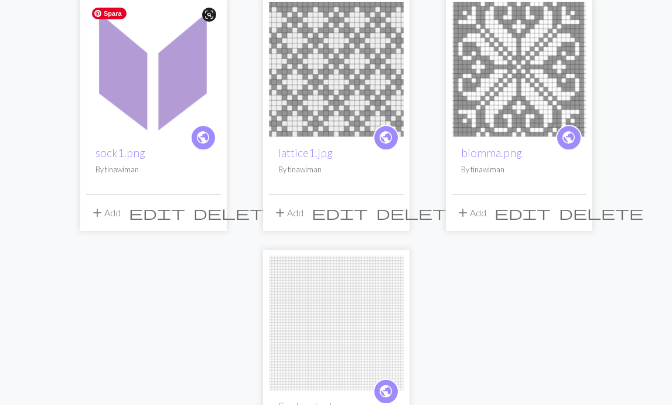
click at [196, 86] on img at bounding box center [153, 69] width 135 height 135
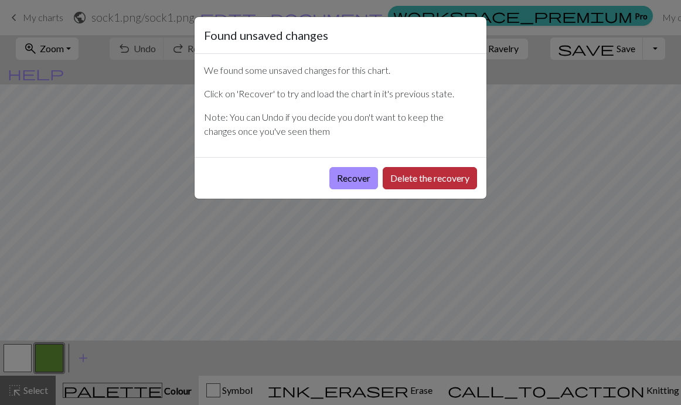
click at [419, 178] on button "Delete the recovery" at bounding box center [430, 178] width 94 height 22
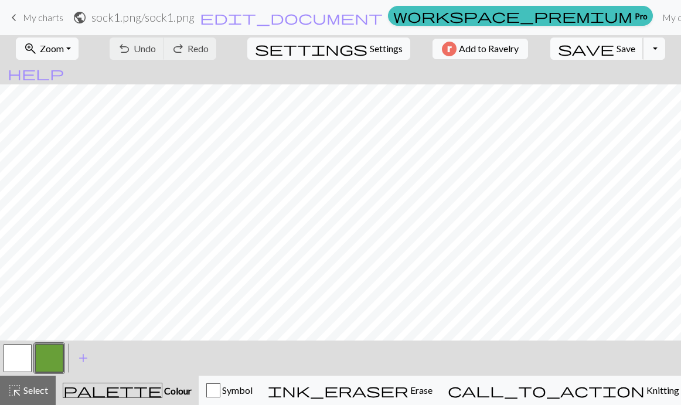
click at [423, 47] on span "Save" at bounding box center [626, 48] width 19 height 11
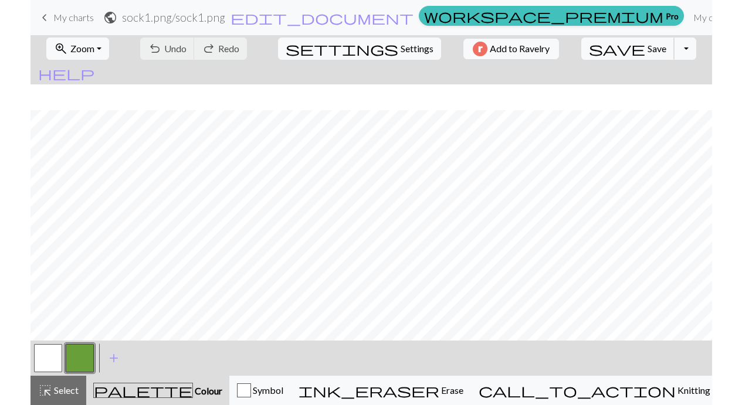
scroll to position [58, 0]
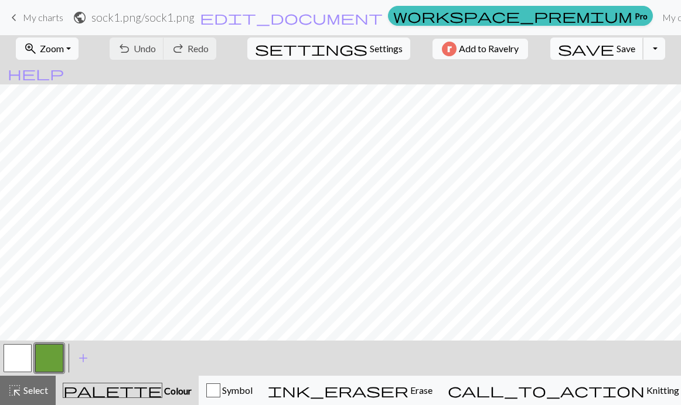
click at [423, 49] on span "Save" at bounding box center [626, 48] width 19 height 11
click at [47, 15] on div "Chart saved" at bounding box center [340, 23] width 681 height 46
click at [18, 21] on span "keyboard_arrow_left" at bounding box center [14, 17] width 14 height 16
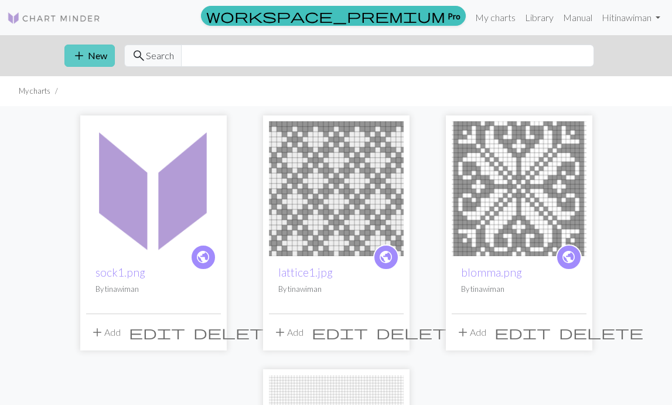
click at [87, 56] on button "add New" at bounding box center [89, 56] width 50 height 22
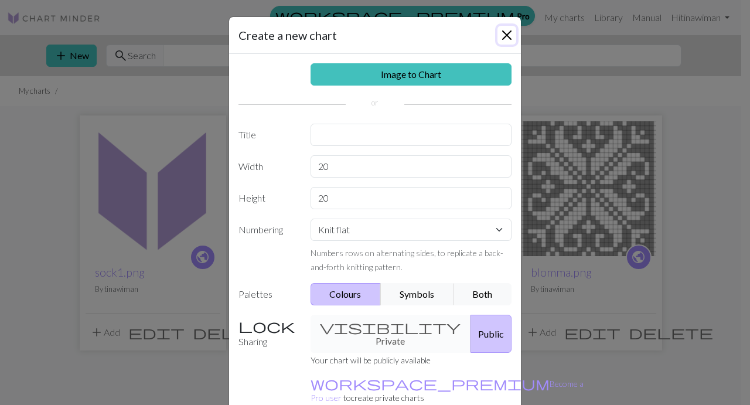
click at [423, 33] on button "Close" at bounding box center [507, 35] width 19 height 19
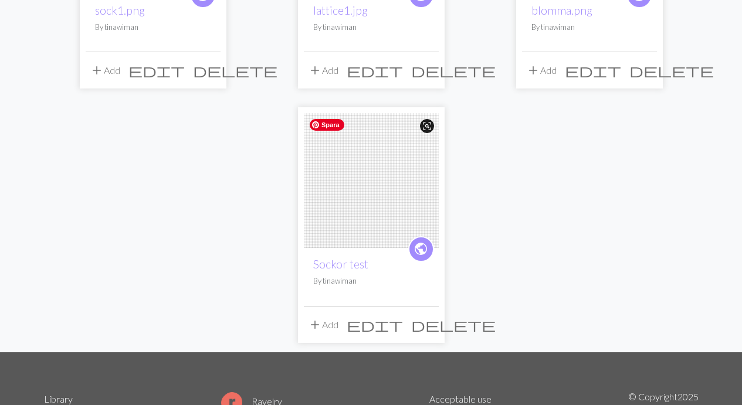
scroll to position [391, 0]
